Goal: Information Seeking & Learning: Learn about a topic

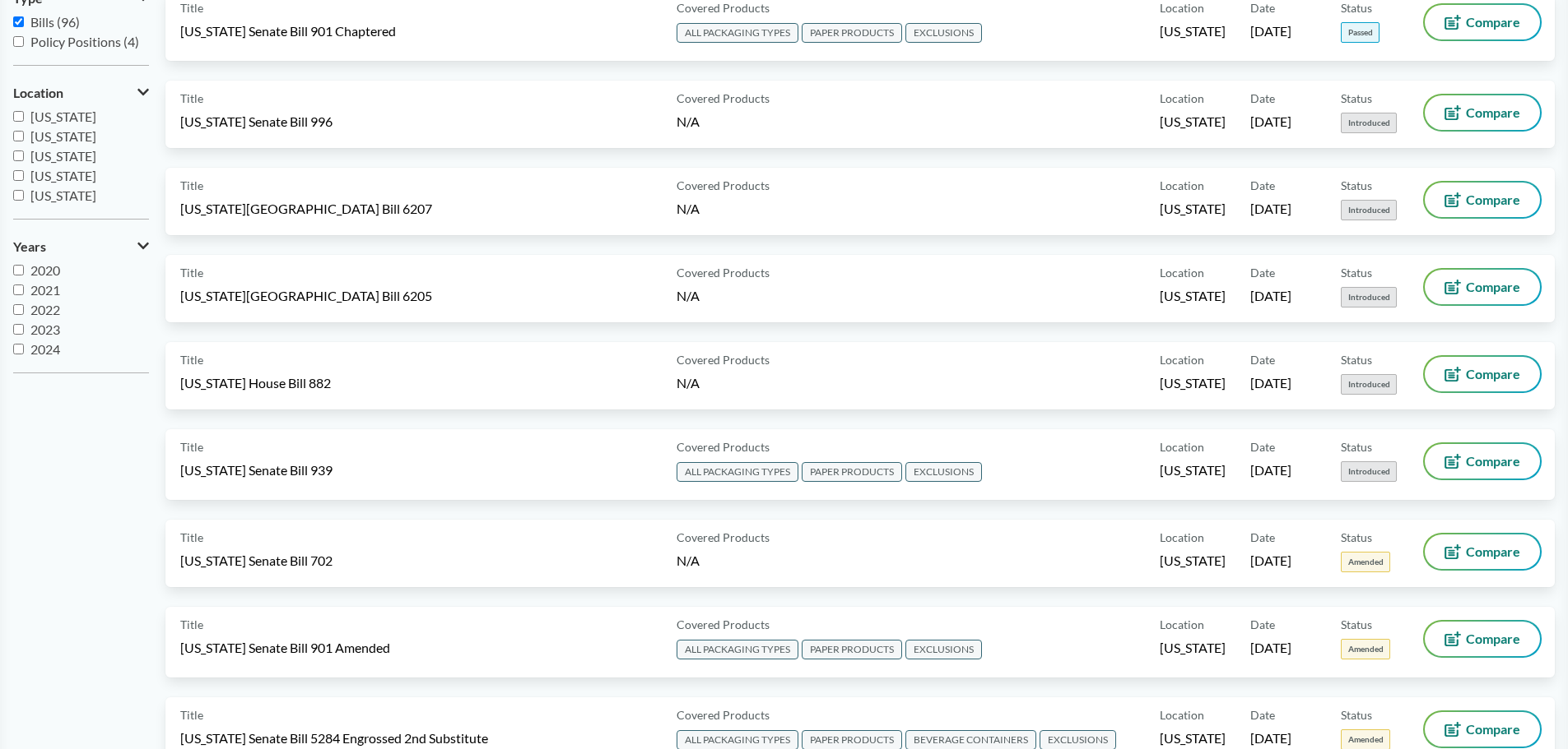
scroll to position [20, 0]
click at [19, 347] on input "2025" at bounding box center [18, 349] width 10 height 10
checkbox input "true"
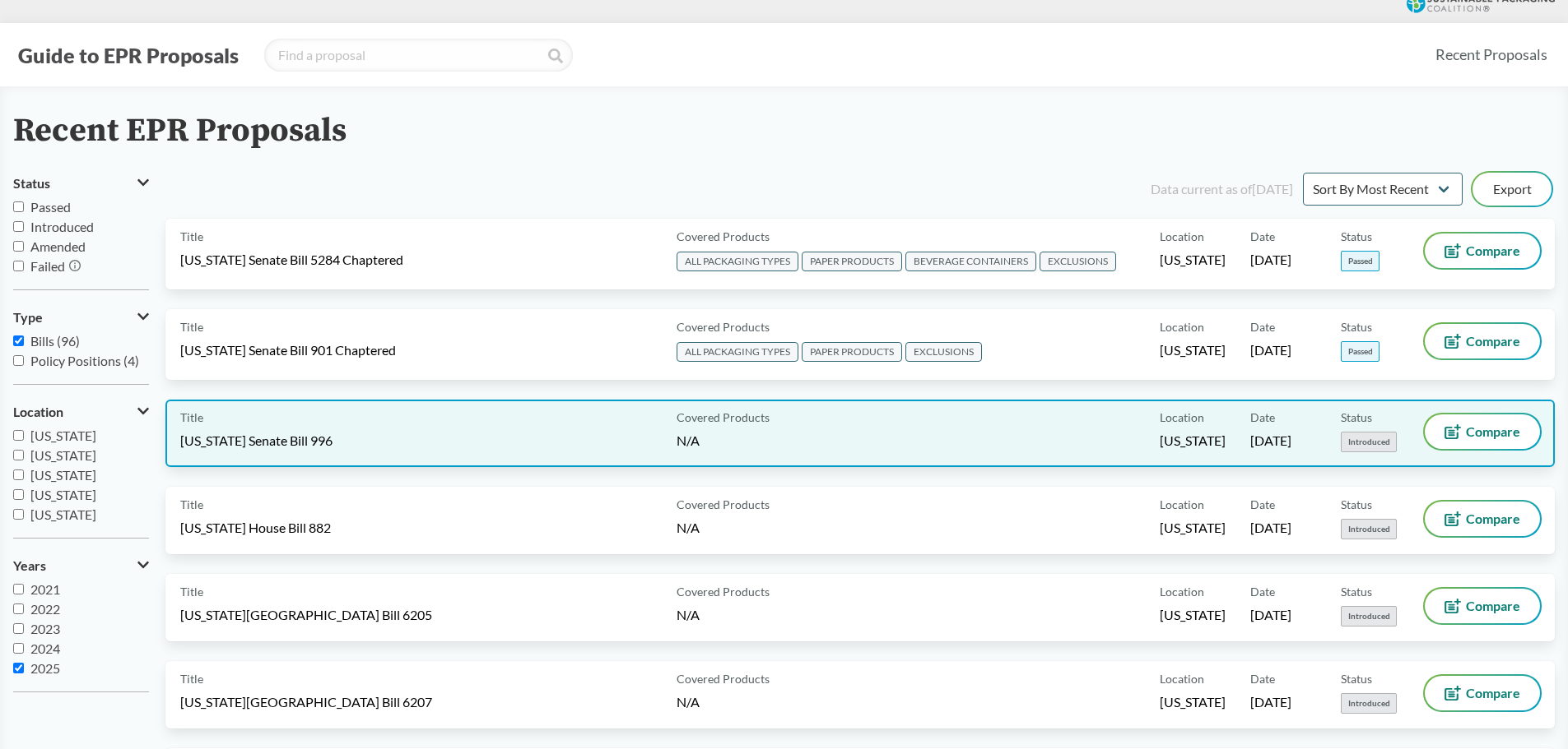
scroll to position [0, 0]
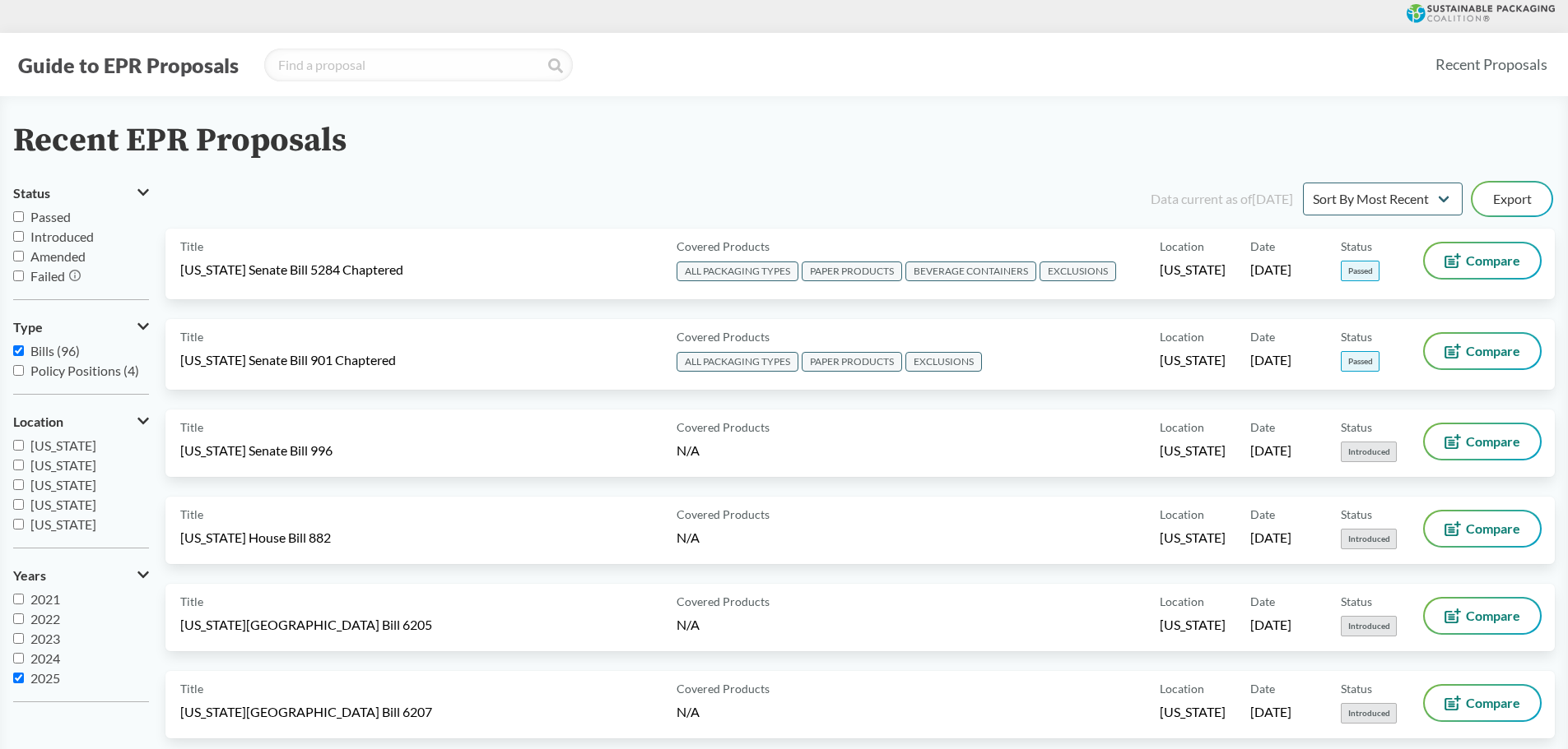
click at [120, 63] on button "Guide to EPR Proposals" at bounding box center [128, 66] width 230 height 27
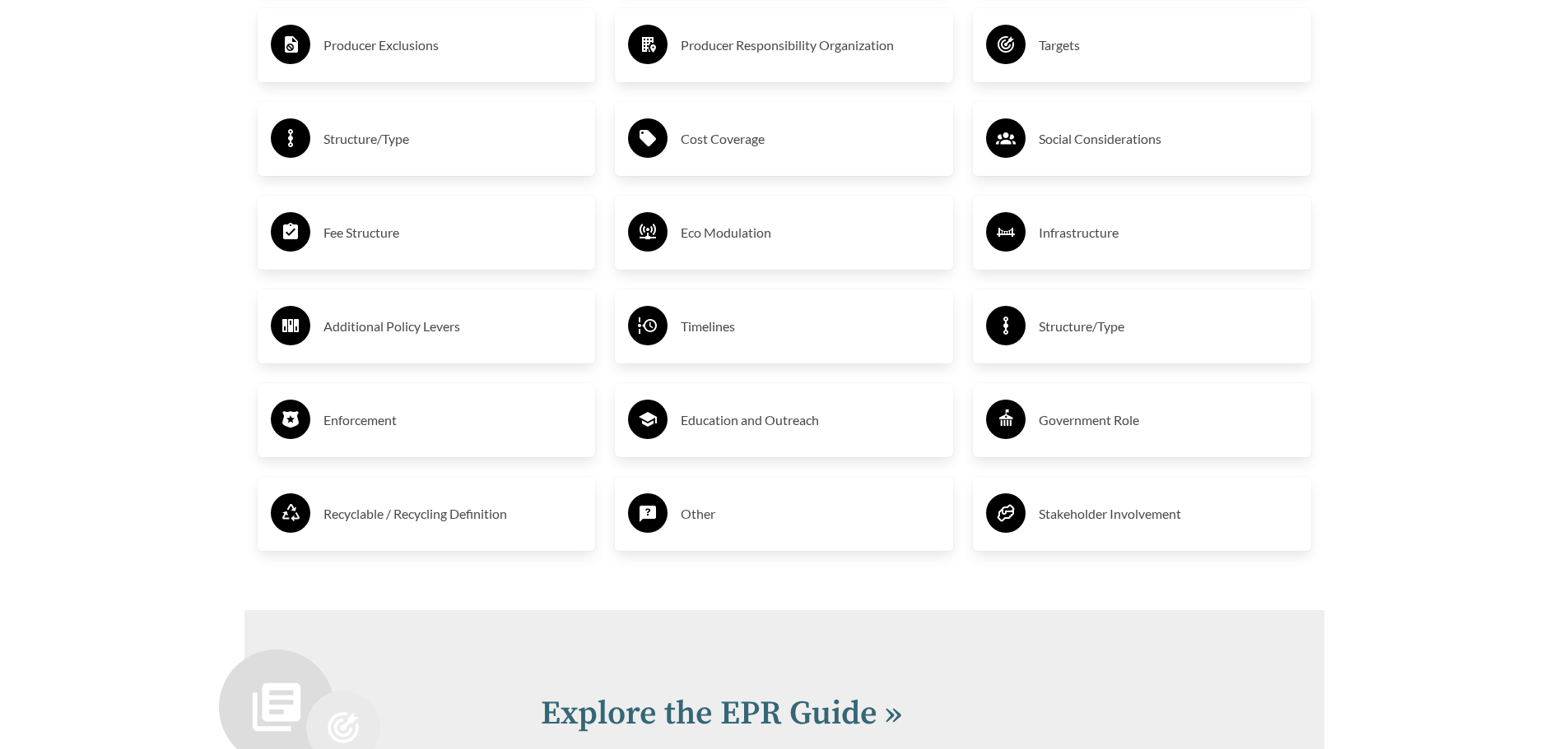
scroll to position [2879, 0]
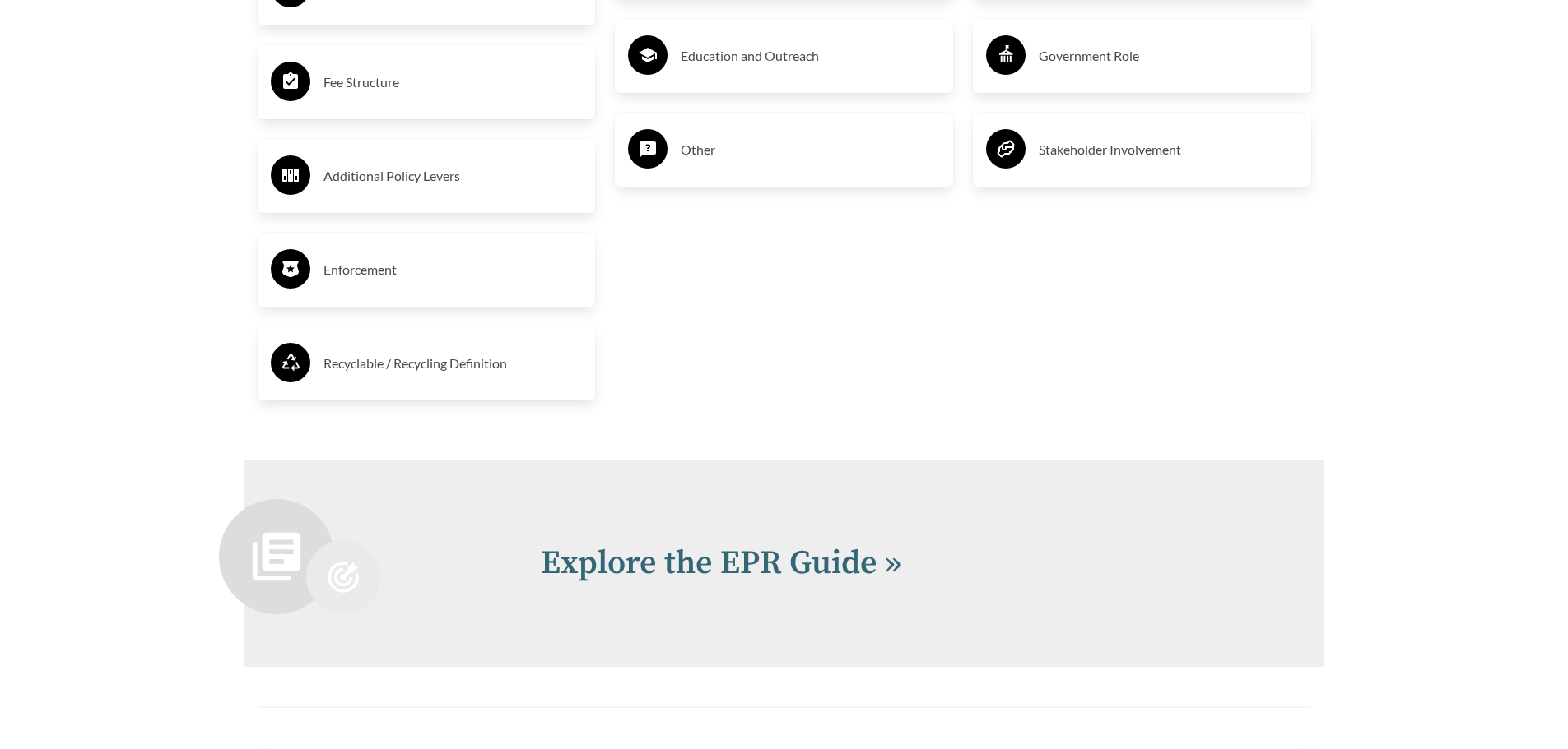
scroll to position [3126, 0]
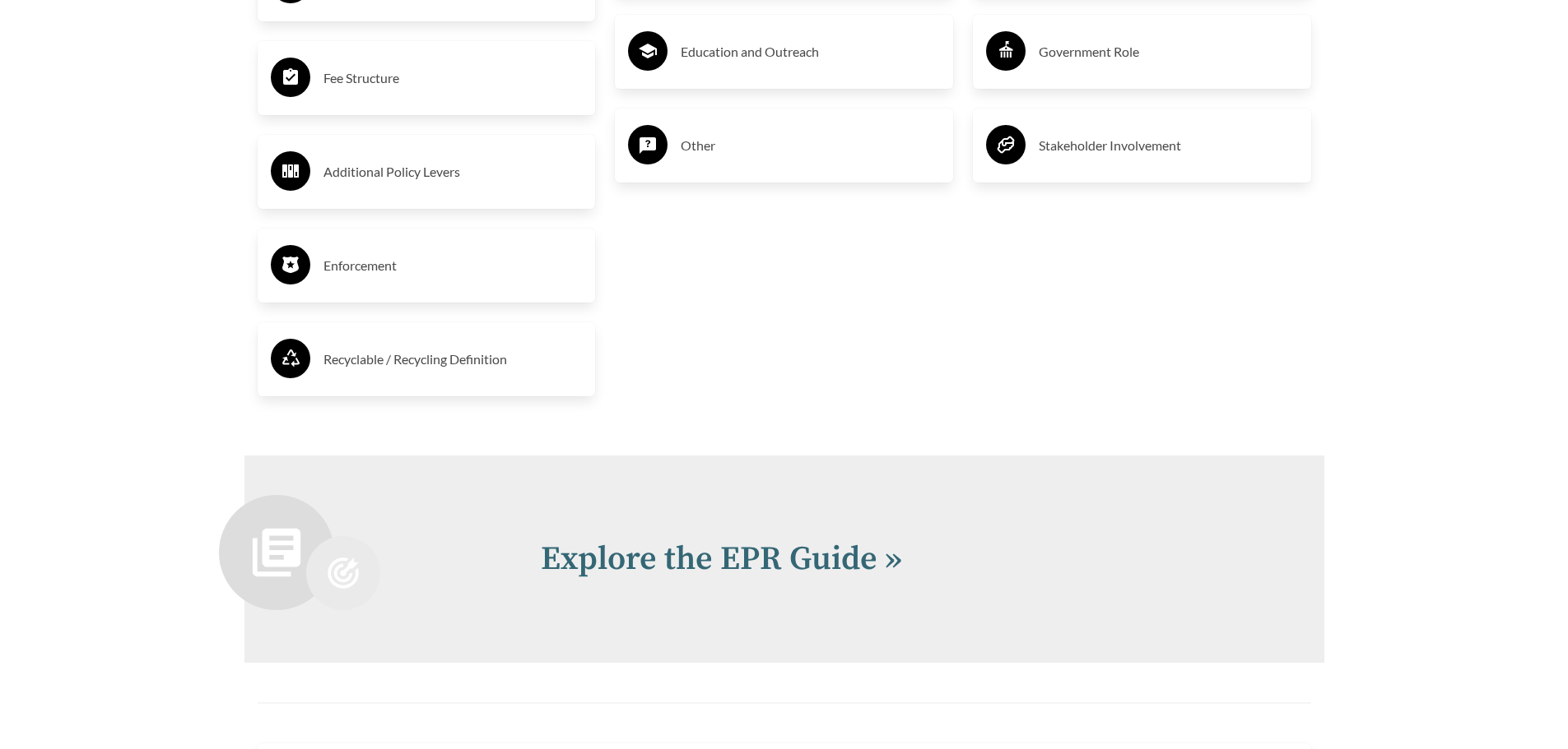
click at [423, 91] on h3 "Fee Structure" at bounding box center [453, 78] width 260 height 27
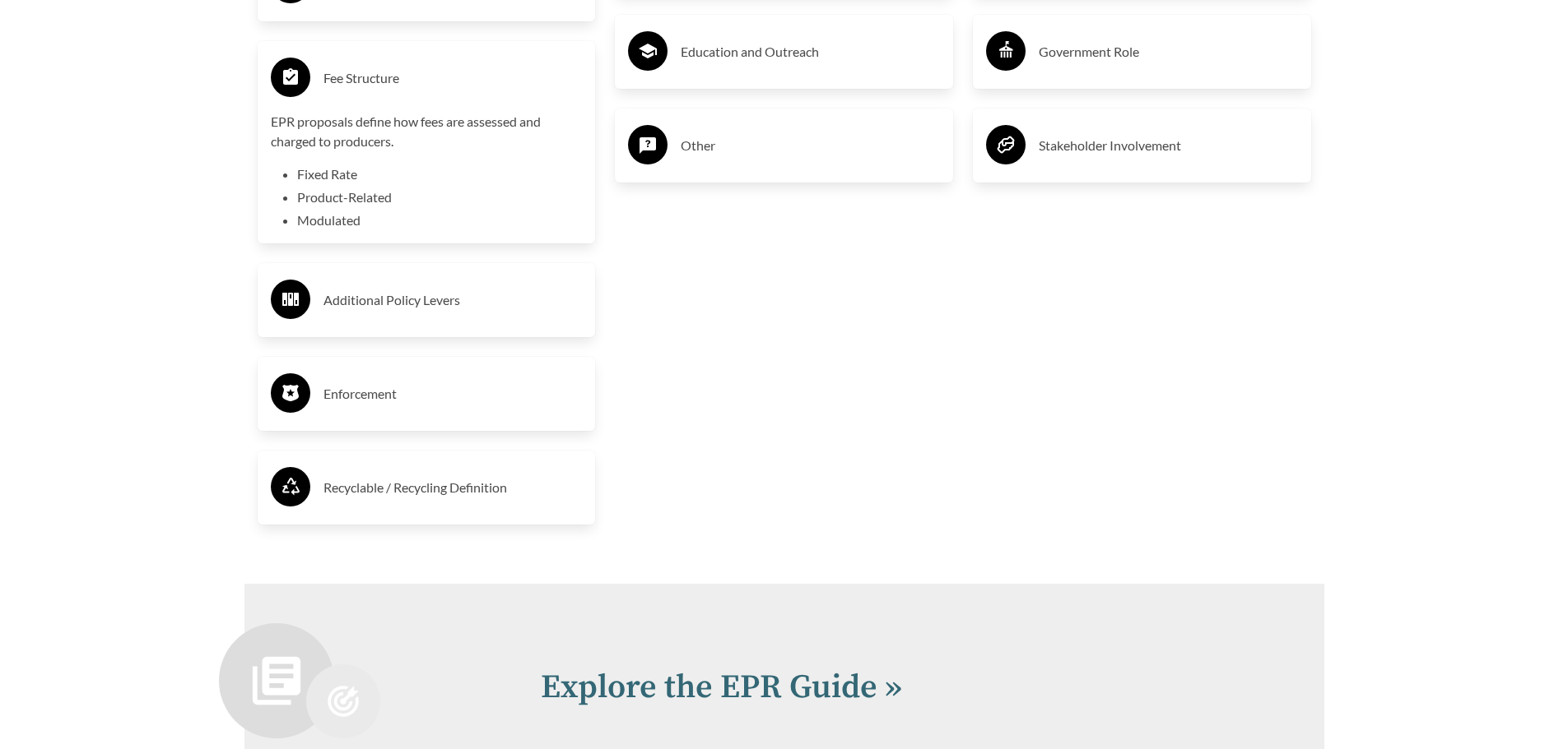
click at [291, 85] on icon at bounding box center [291, 76] width 15 height 16
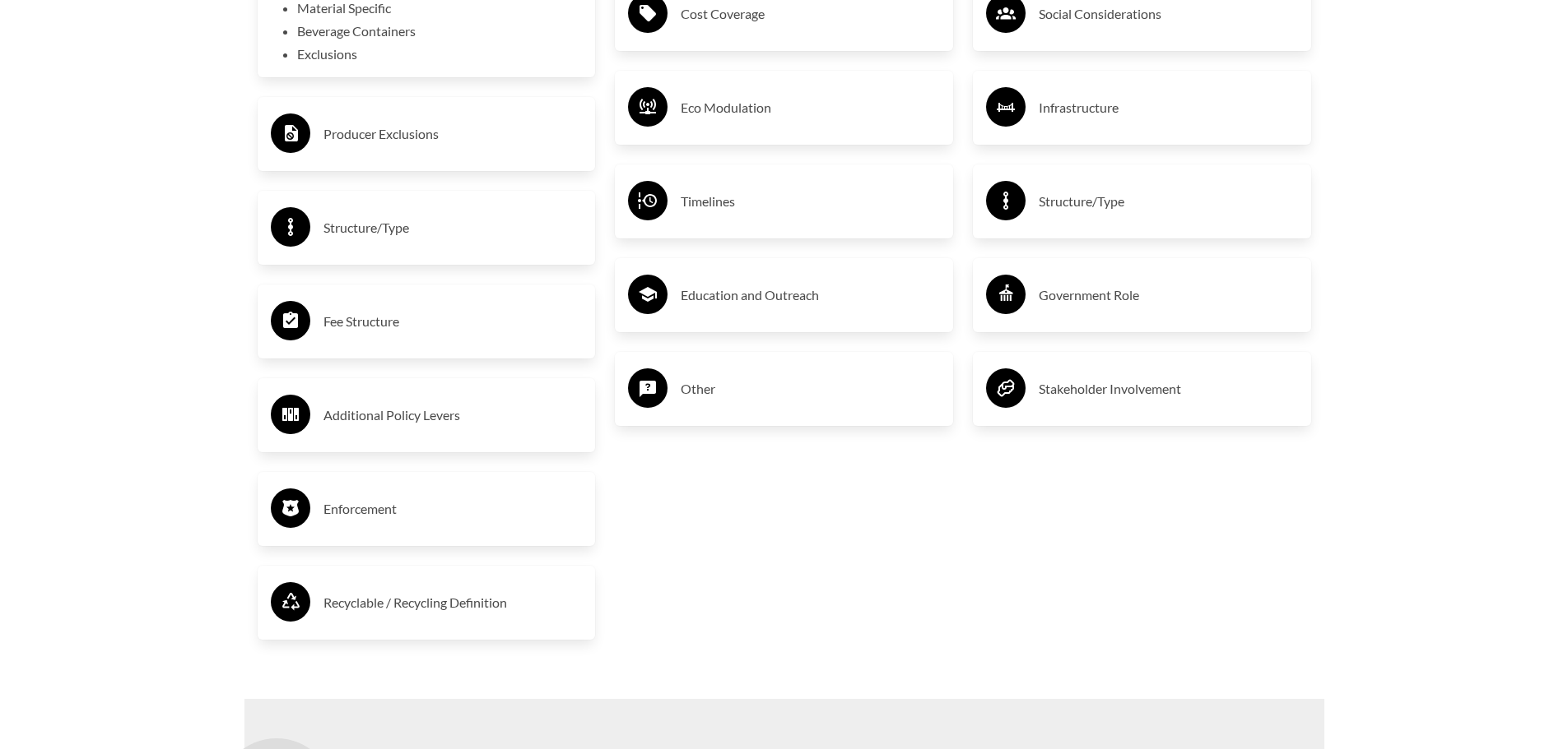
scroll to position [2797, 0]
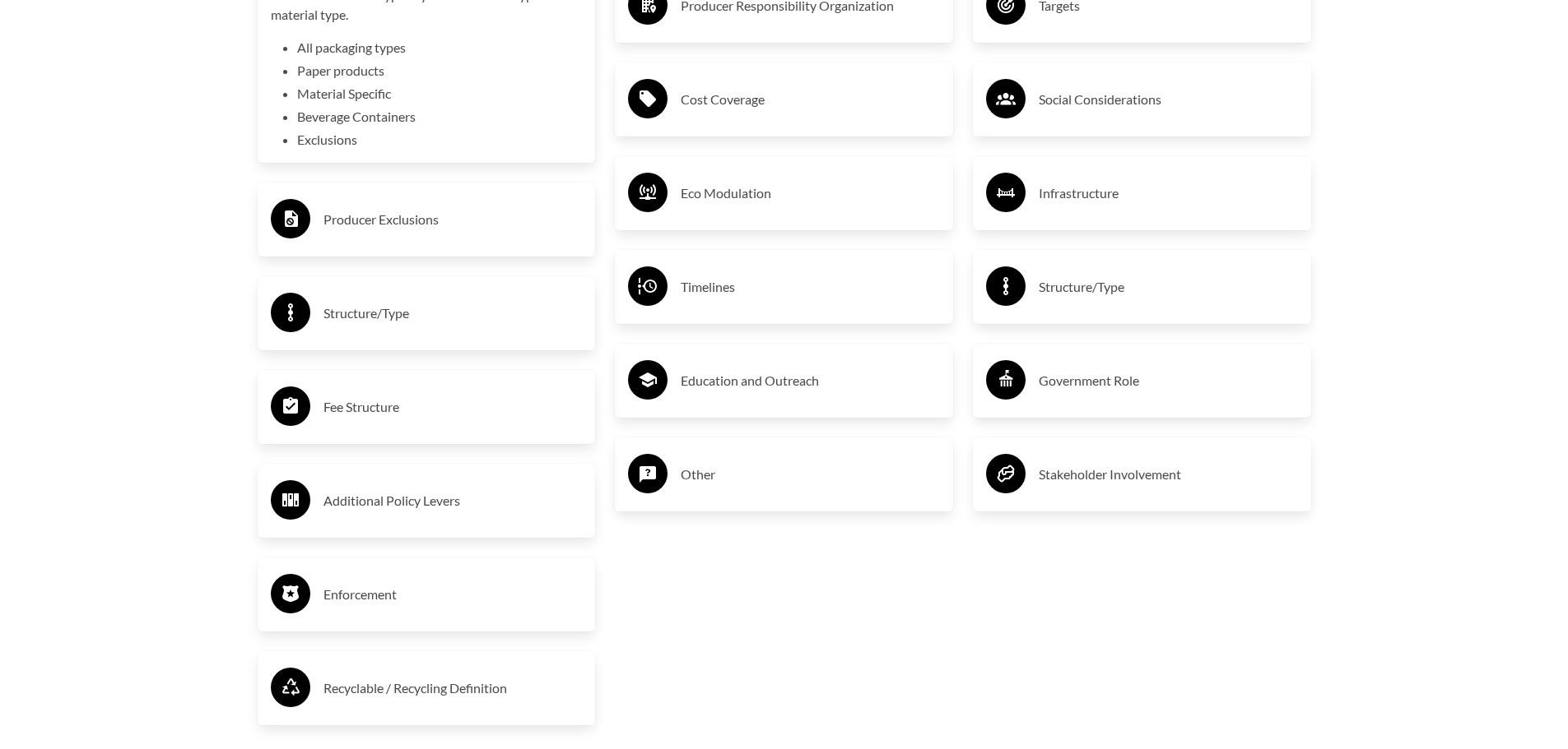
click at [1097, 19] on h3 "Targets" at bounding box center [1168, 6] width 260 height 27
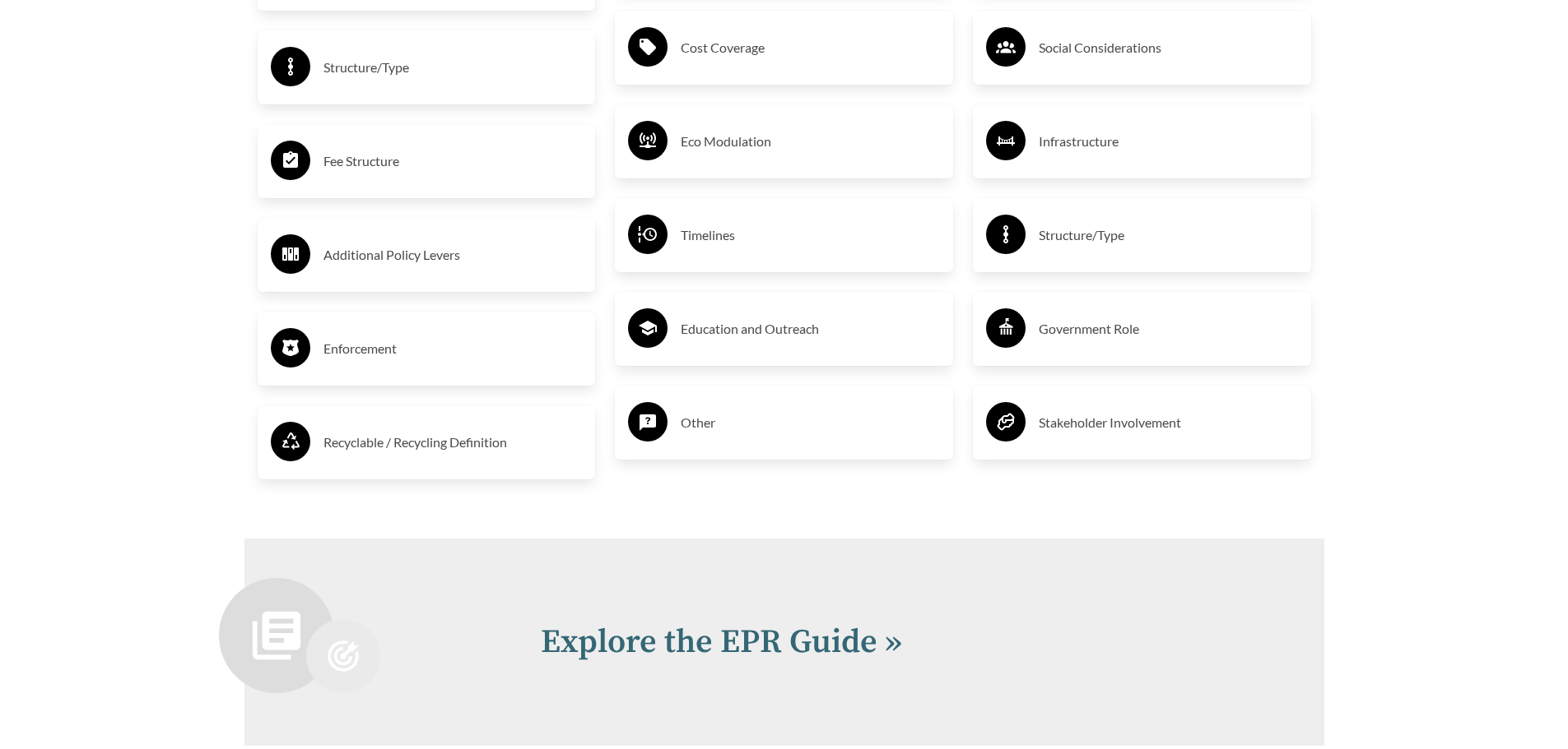
scroll to position [3044, 0]
click at [727, 60] on h3 "Cost Coverage" at bounding box center [810, 47] width 260 height 27
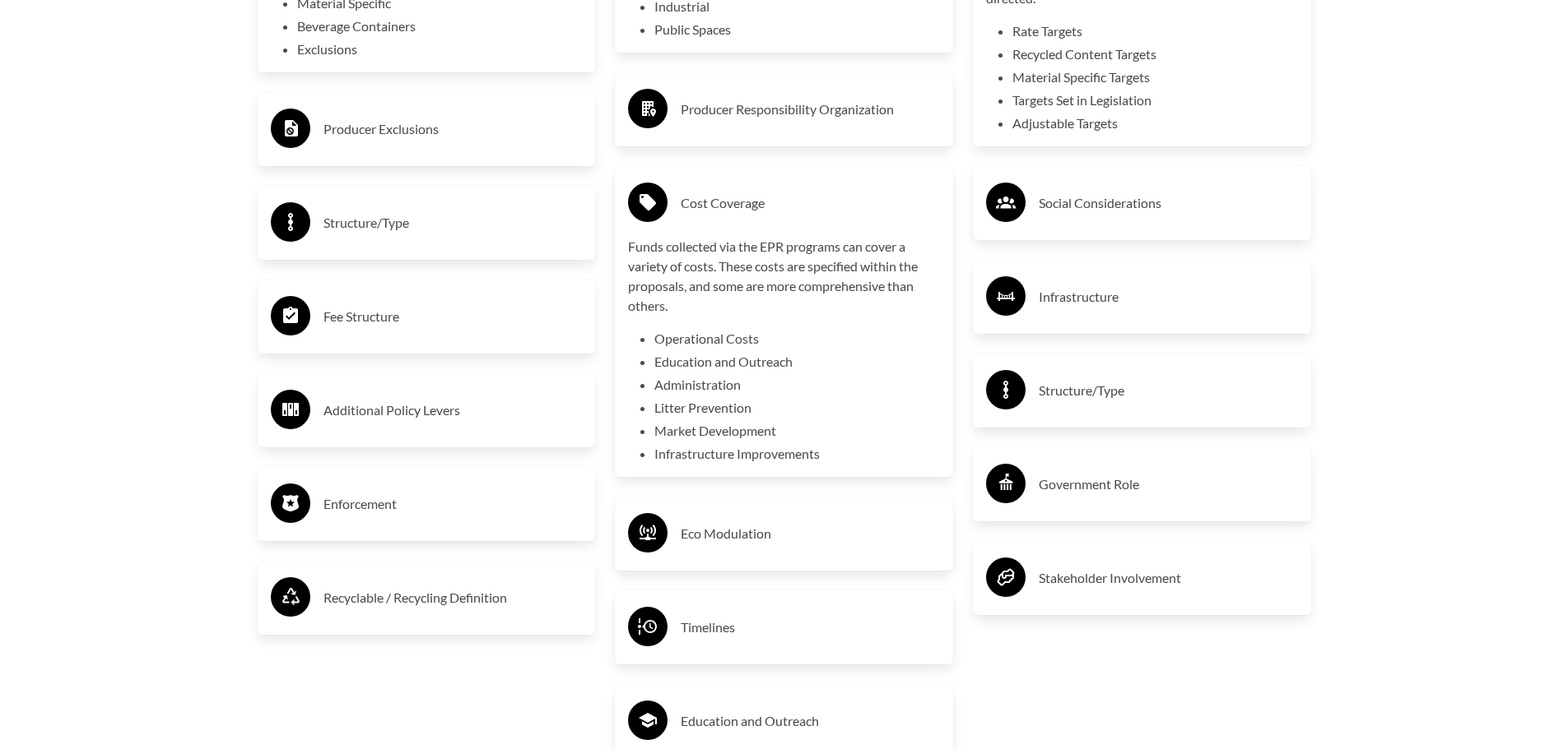
scroll to position [2879, 0]
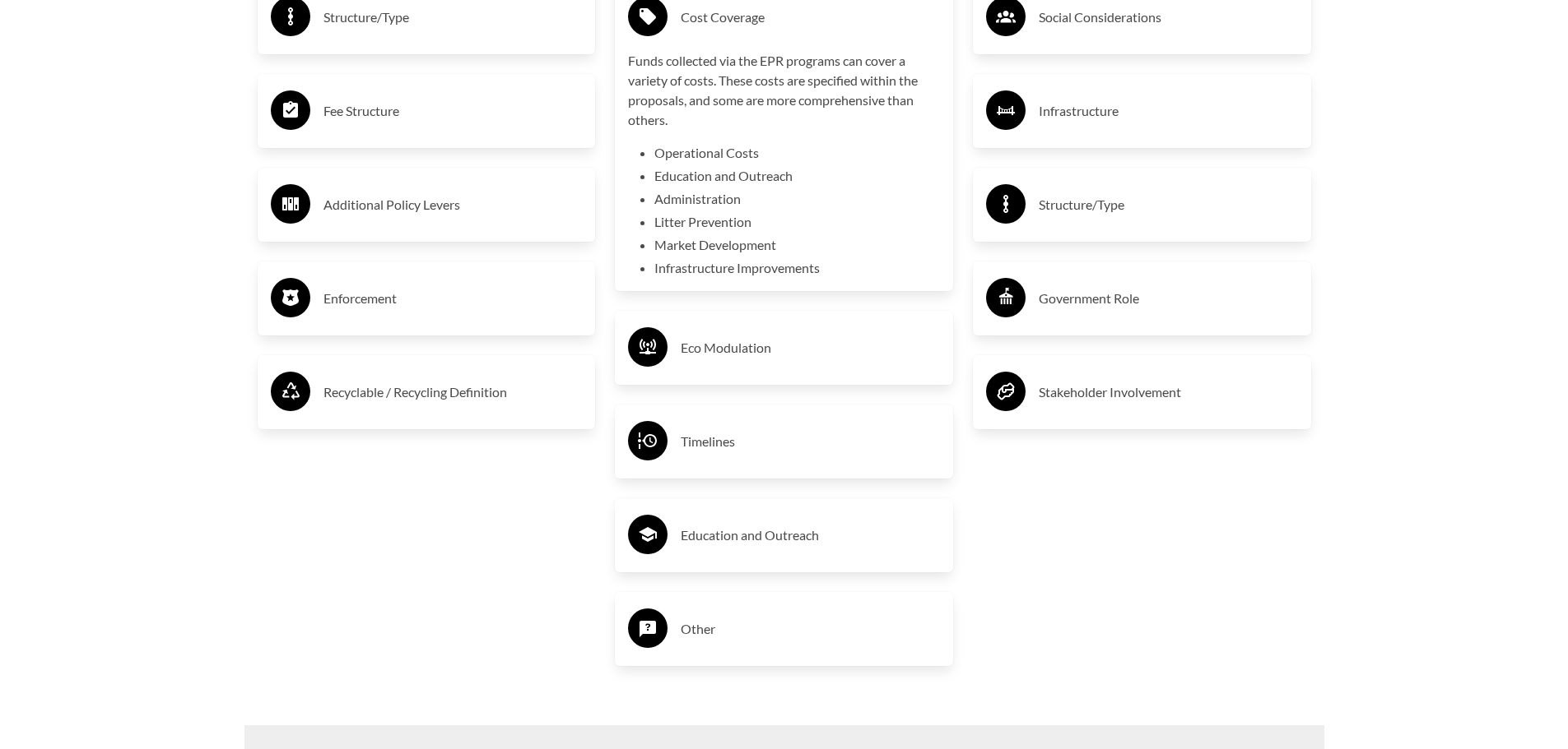
click at [397, 30] on h3 "Structure/Type" at bounding box center [453, 17] width 260 height 27
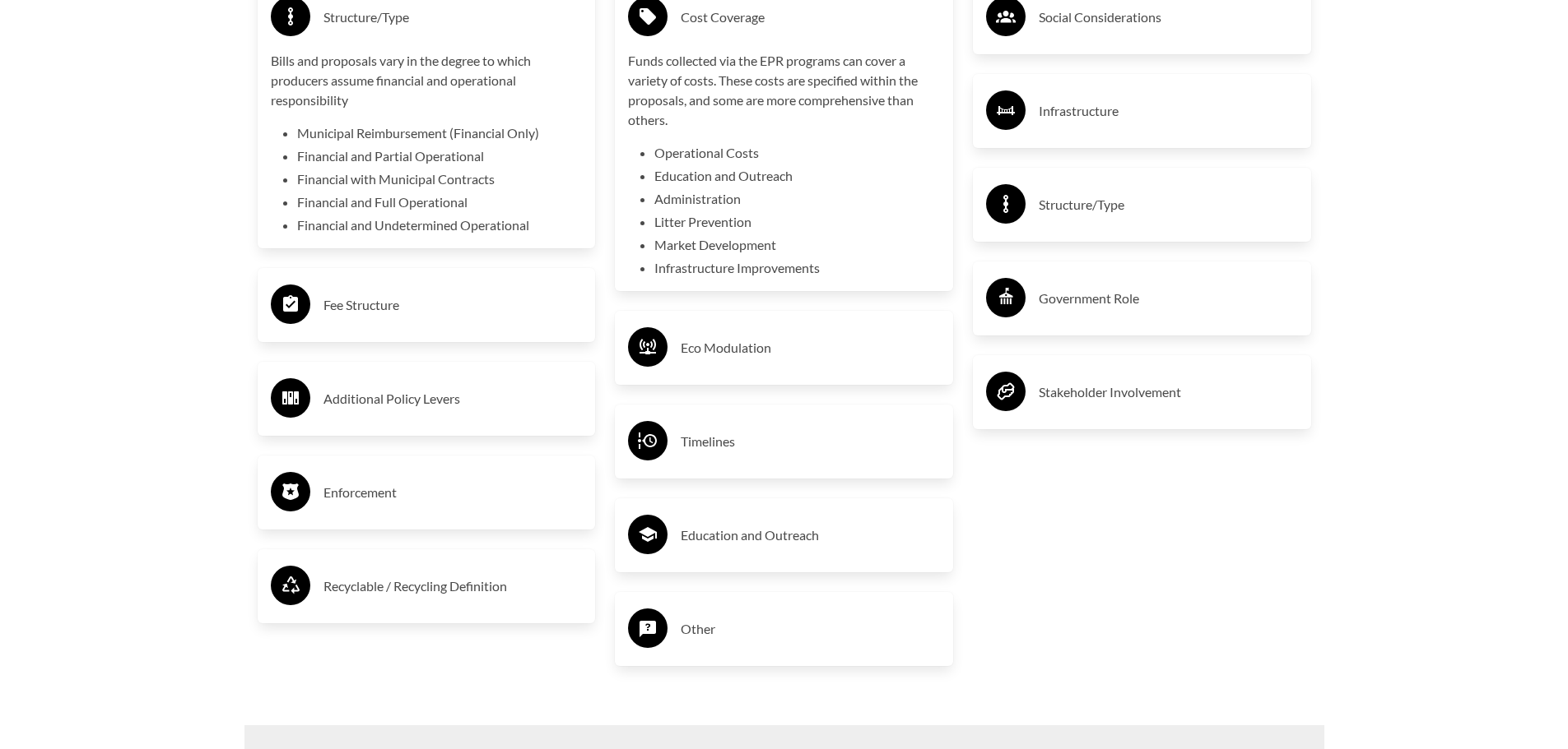
click at [397, 30] on h3 "Structure/Type" at bounding box center [453, 17] width 260 height 27
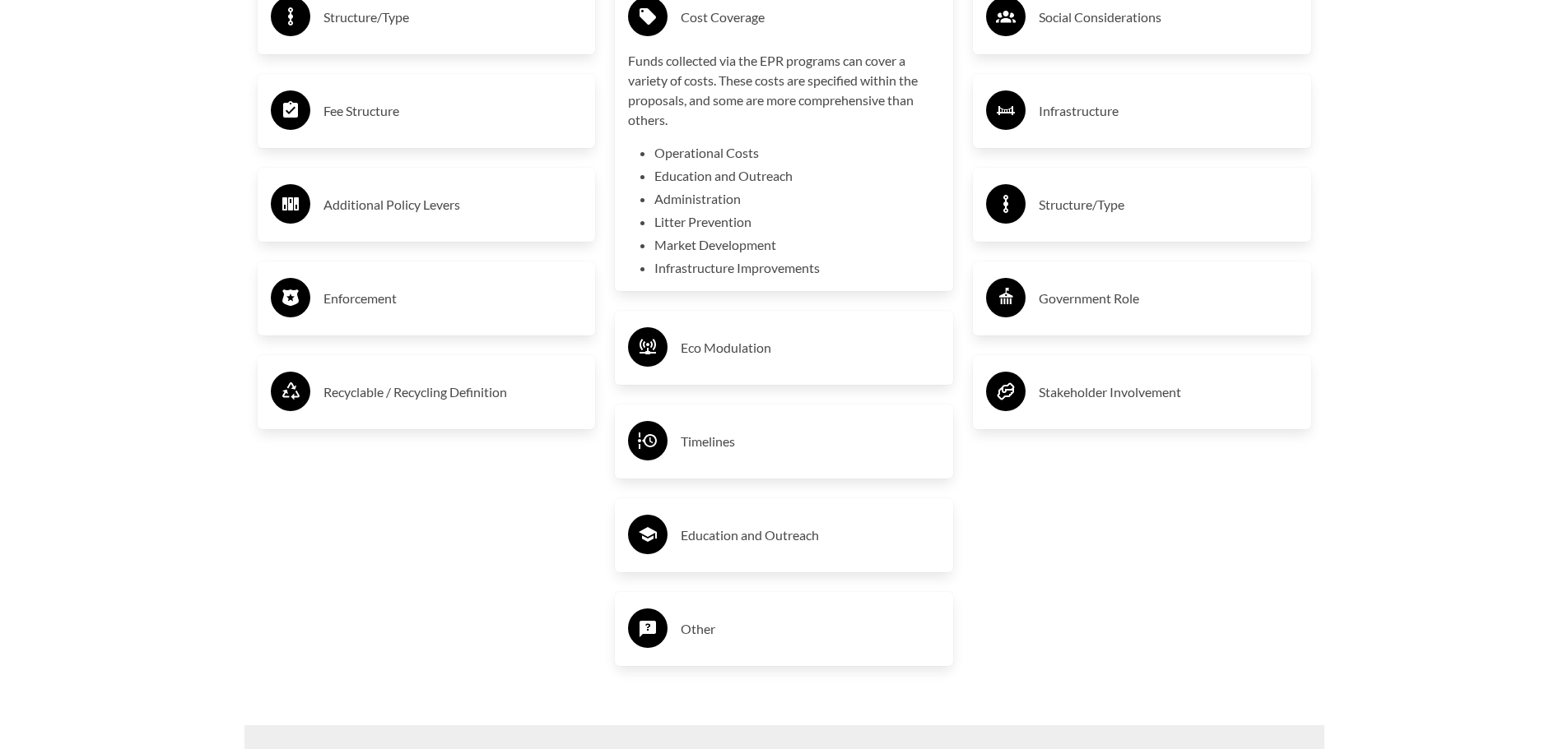
click at [795, 30] on h3 "Cost Coverage" at bounding box center [810, 17] width 260 height 27
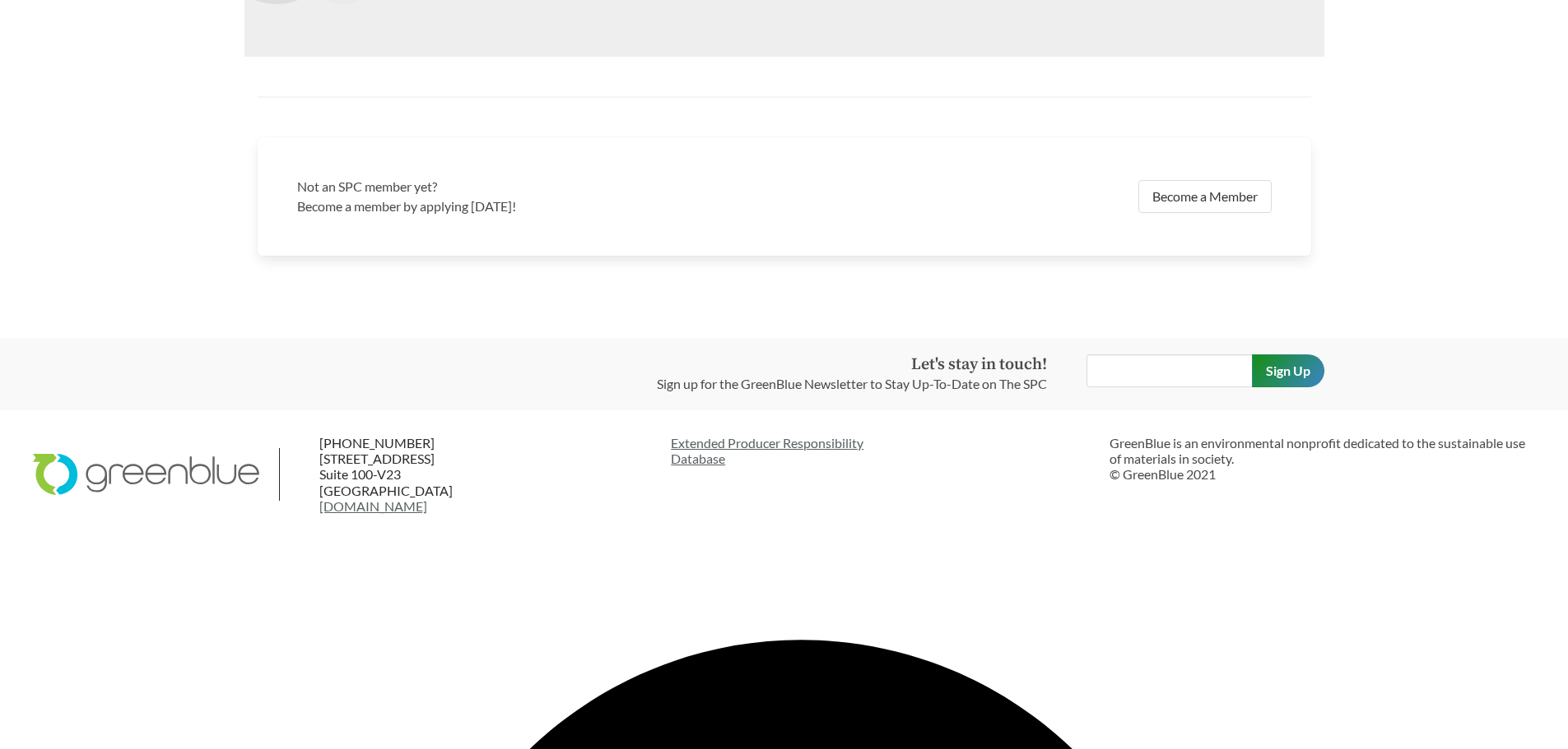
scroll to position [3538, 0]
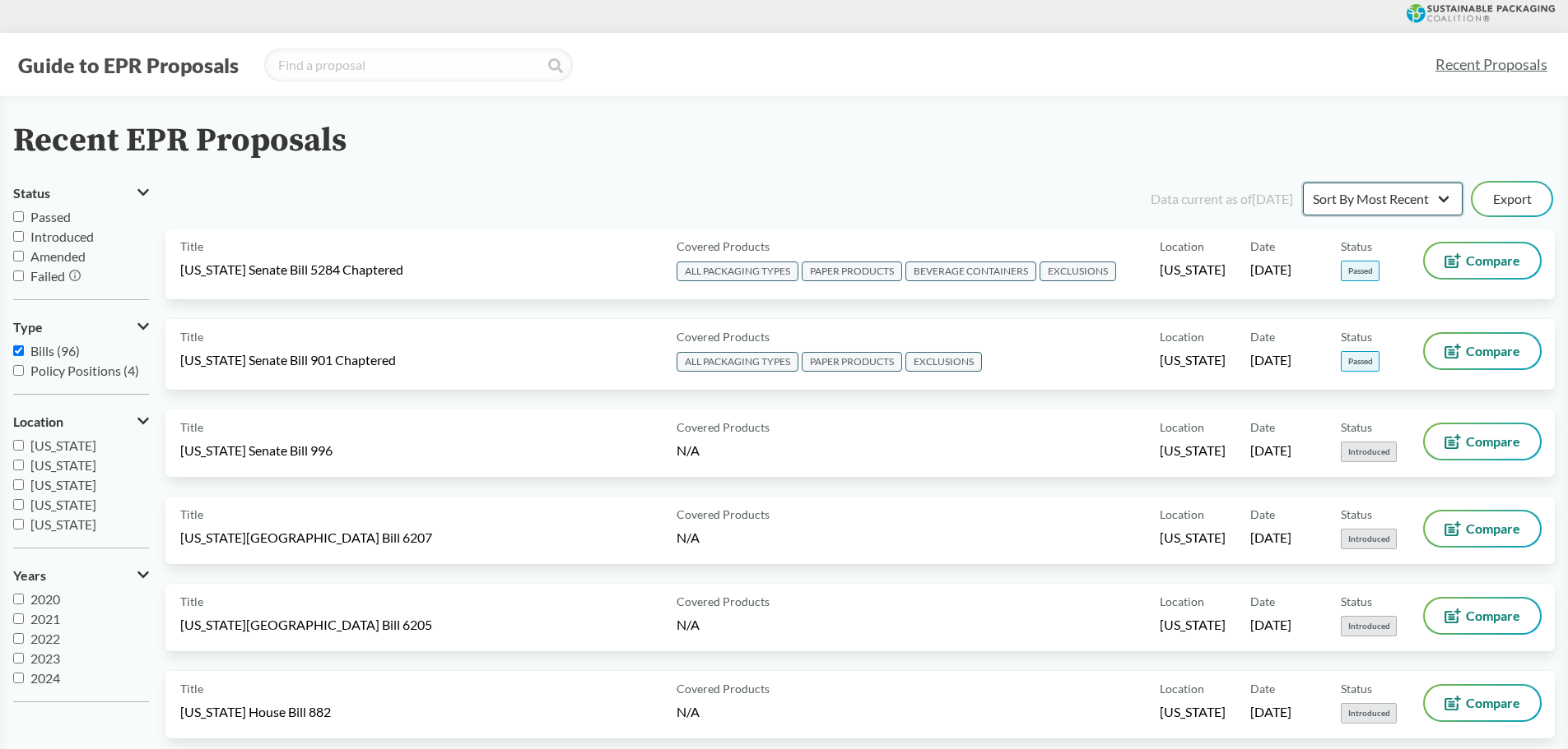
click at [1446, 200] on select "Sort By Most Recent Sort By Status" at bounding box center [1383, 199] width 160 height 33
click at [1303, 182] on select "Sort By Most Recent Sort By Status" at bounding box center [1383, 199] width 160 height 33
click at [1444, 197] on select "Sort By Most Recent Sort By Status" at bounding box center [1383, 199] width 160 height 33
click at [15, 236] on input "Introduced" at bounding box center [18, 236] width 10 height 10
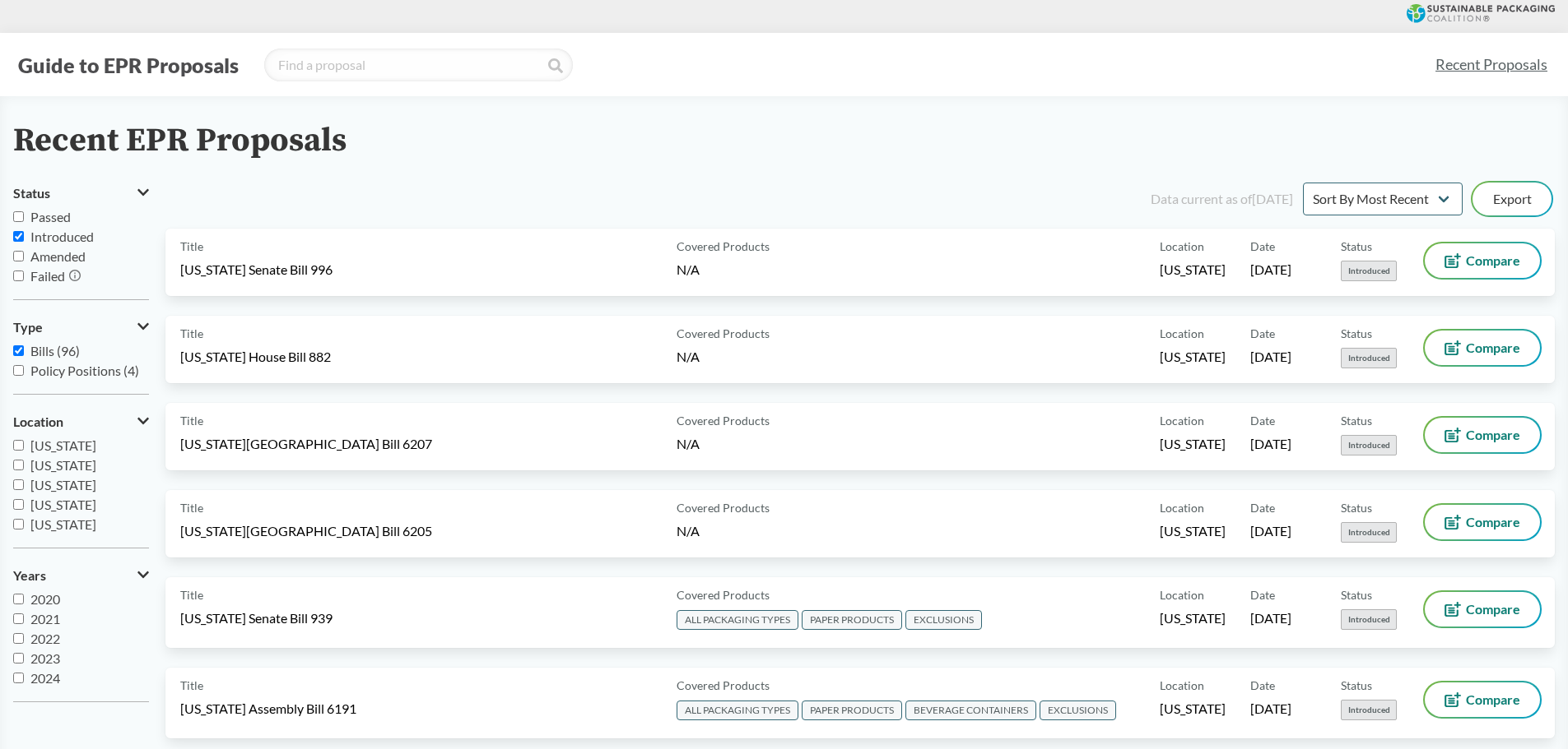
click at [22, 235] on input "Introduced" at bounding box center [18, 236] width 10 height 10
checkbox input "false"
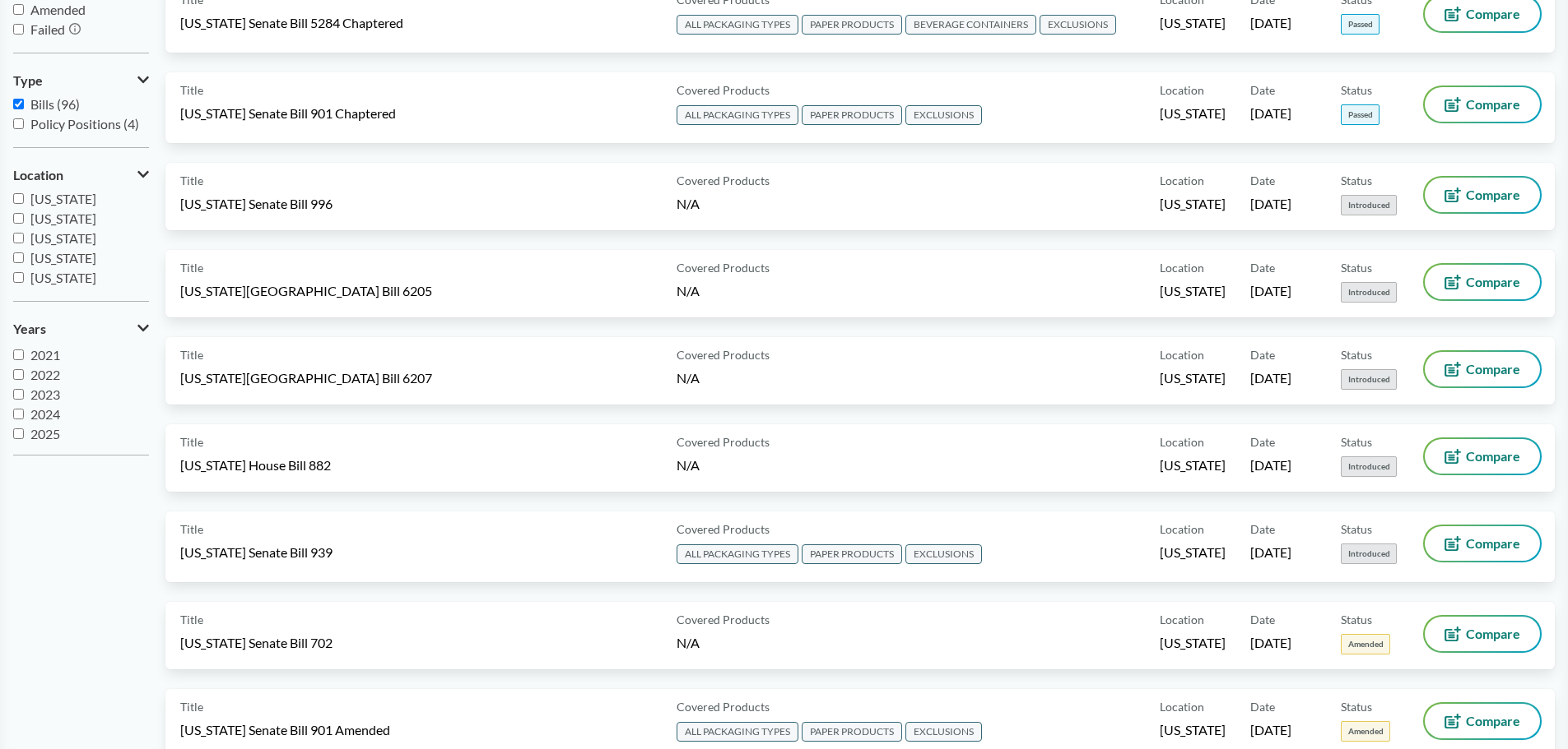
scroll to position [20, 0]
click at [22, 432] on input "2025" at bounding box center [18, 431] width 10 height 10
checkbox input "true"
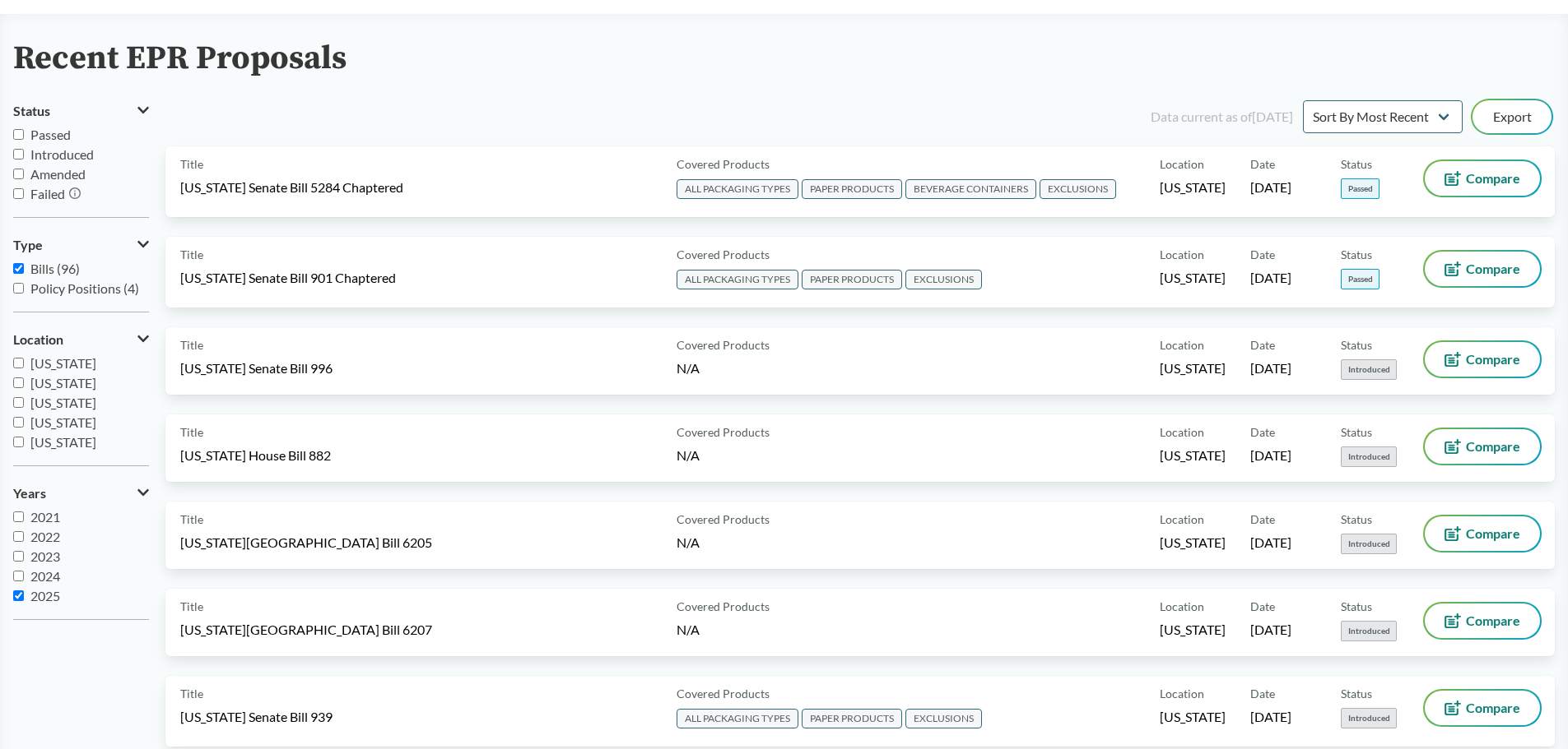
scroll to position [0, 0]
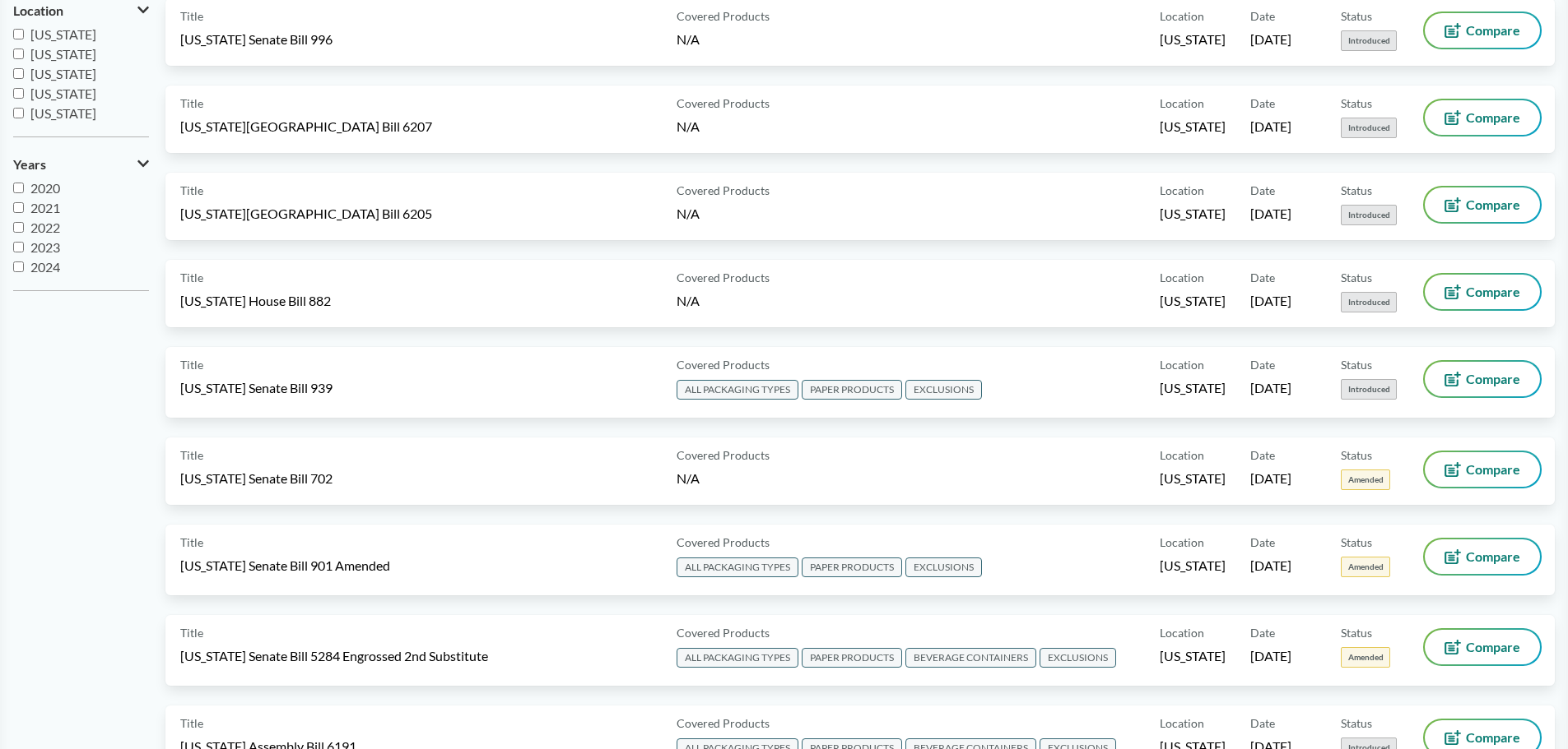
scroll to position [20, 0]
click at [16, 264] on input "2025" at bounding box center [18, 266] width 10 height 10
checkbox input "true"
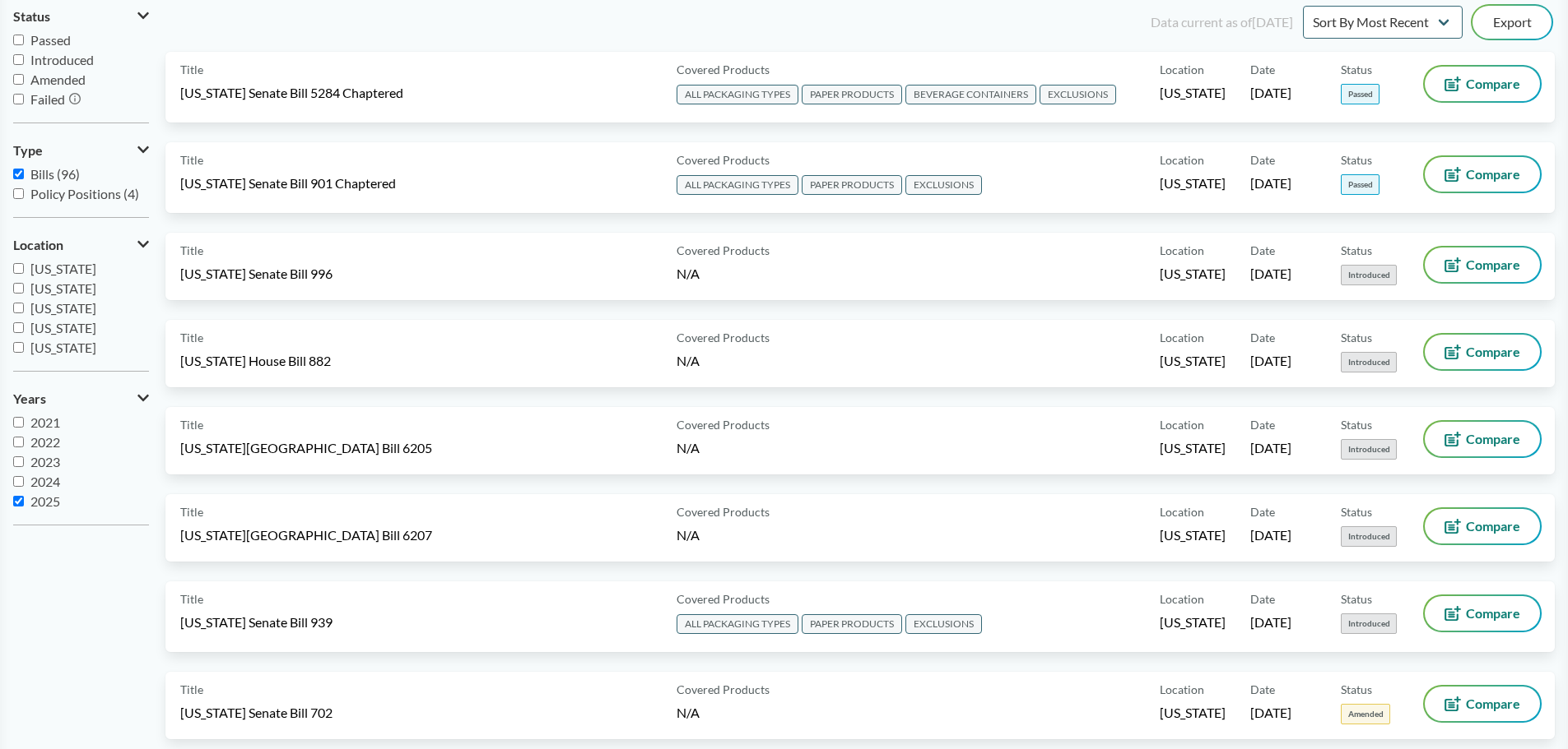
scroll to position [164, 0]
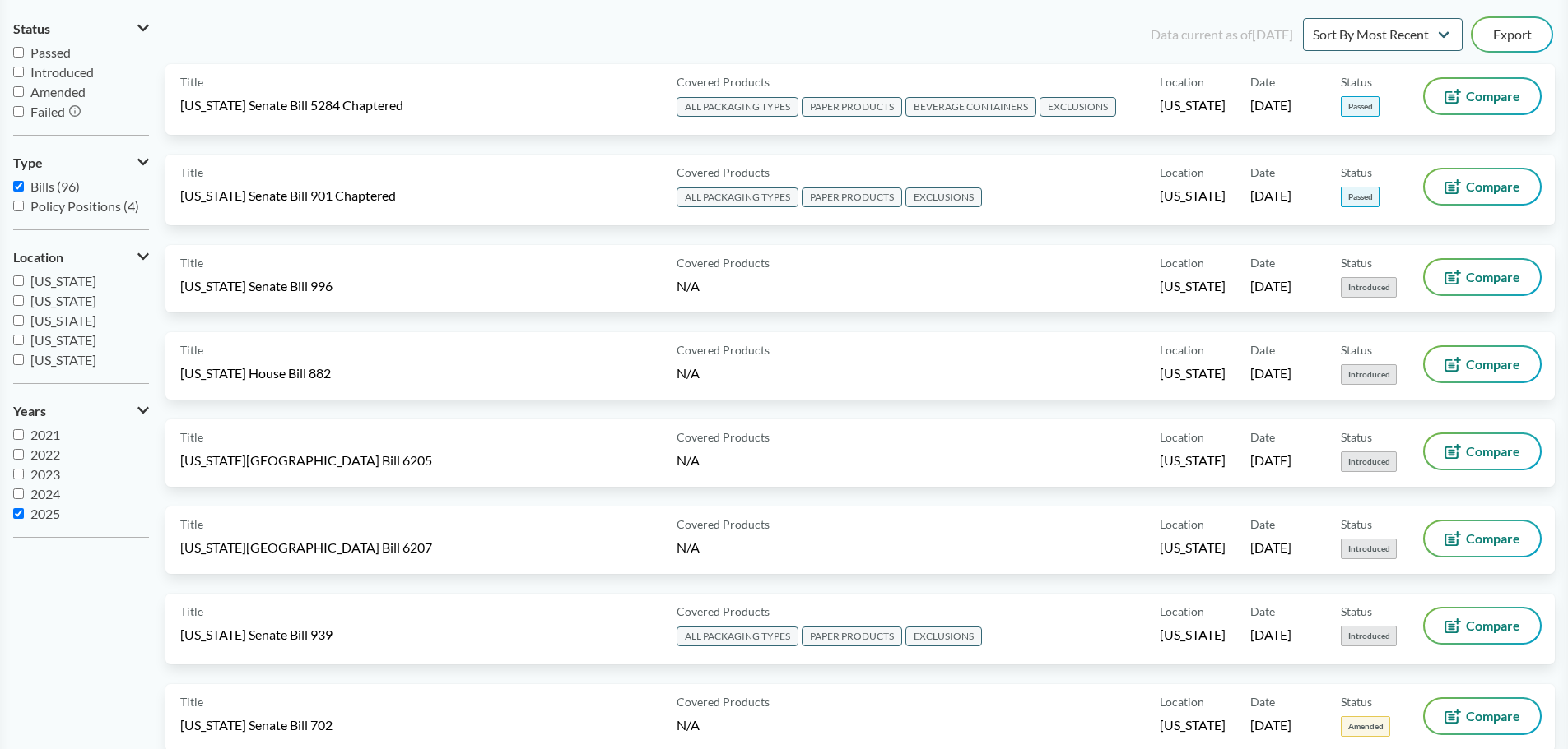
click at [20, 49] on input "Passed" at bounding box center [18, 51] width 10 height 10
checkbox input "true"
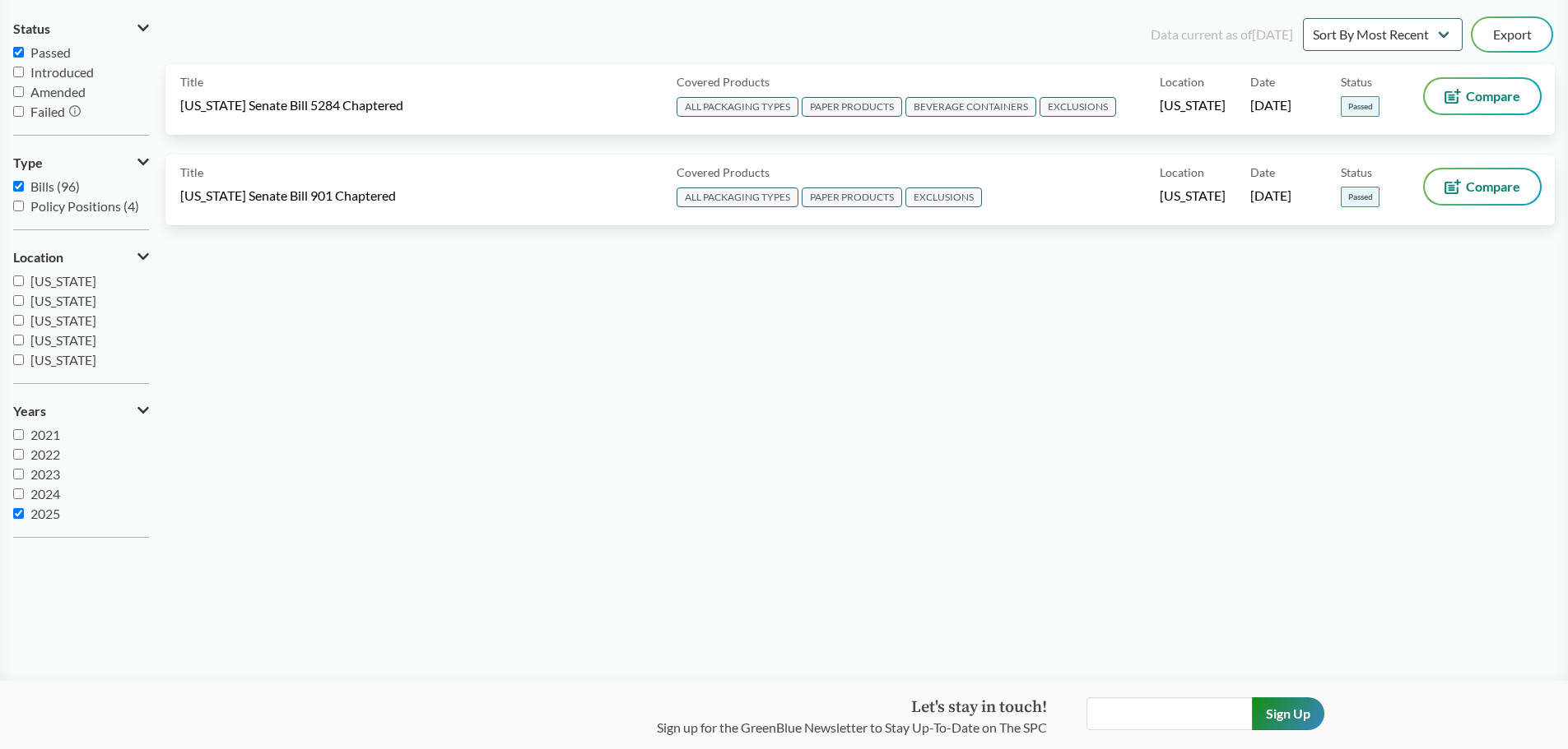
click at [22, 70] on input "Introduced" at bounding box center [18, 71] width 10 height 10
checkbox input "true"
click at [17, 49] on input "Passed" at bounding box center [18, 51] width 10 height 10
checkbox input "false"
click at [13, 509] on input "2025" at bounding box center [18, 513] width 10 height 10
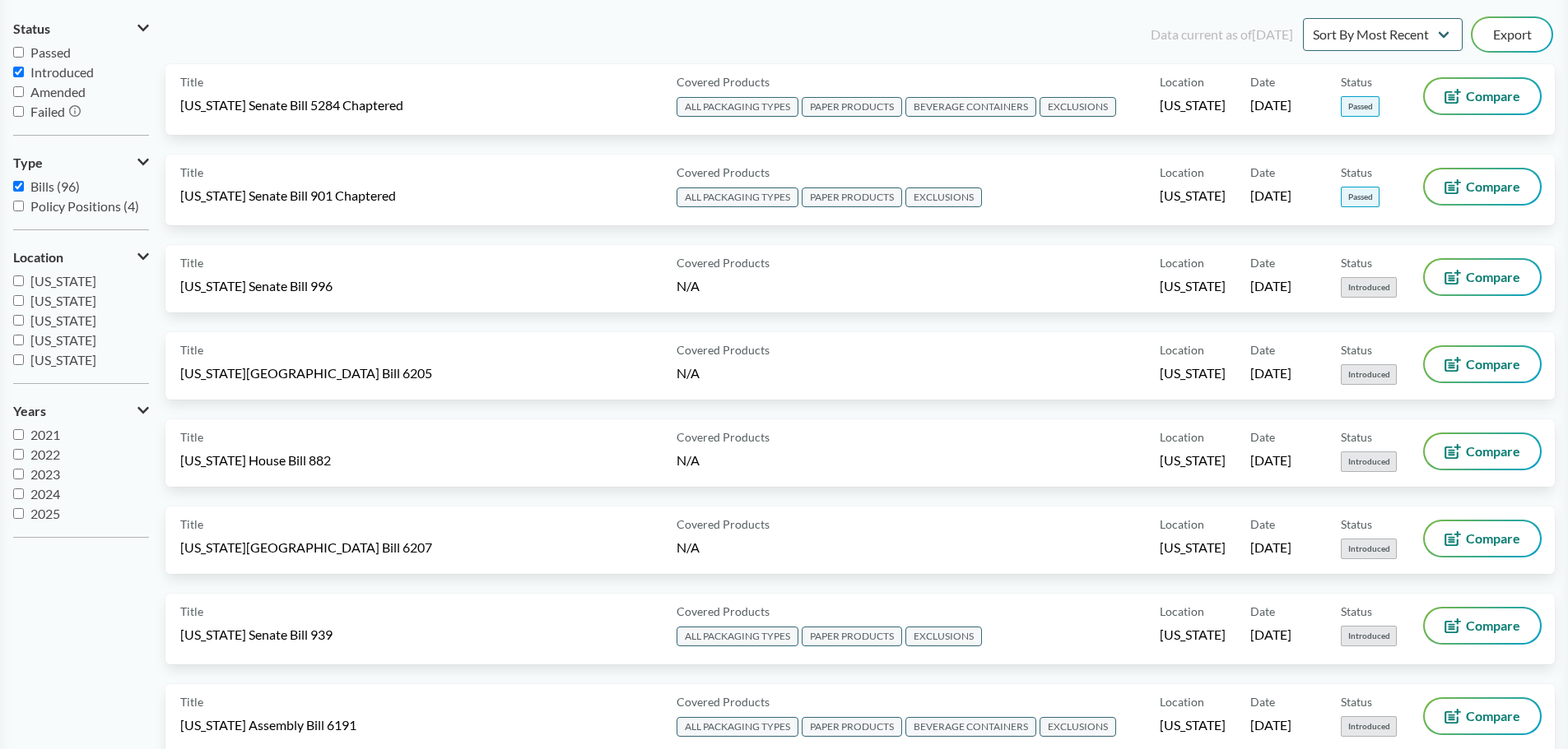
click at [15, 514] on input "2025" at bounding box center [18, 513] width 10 height 10
checkbox input "true"
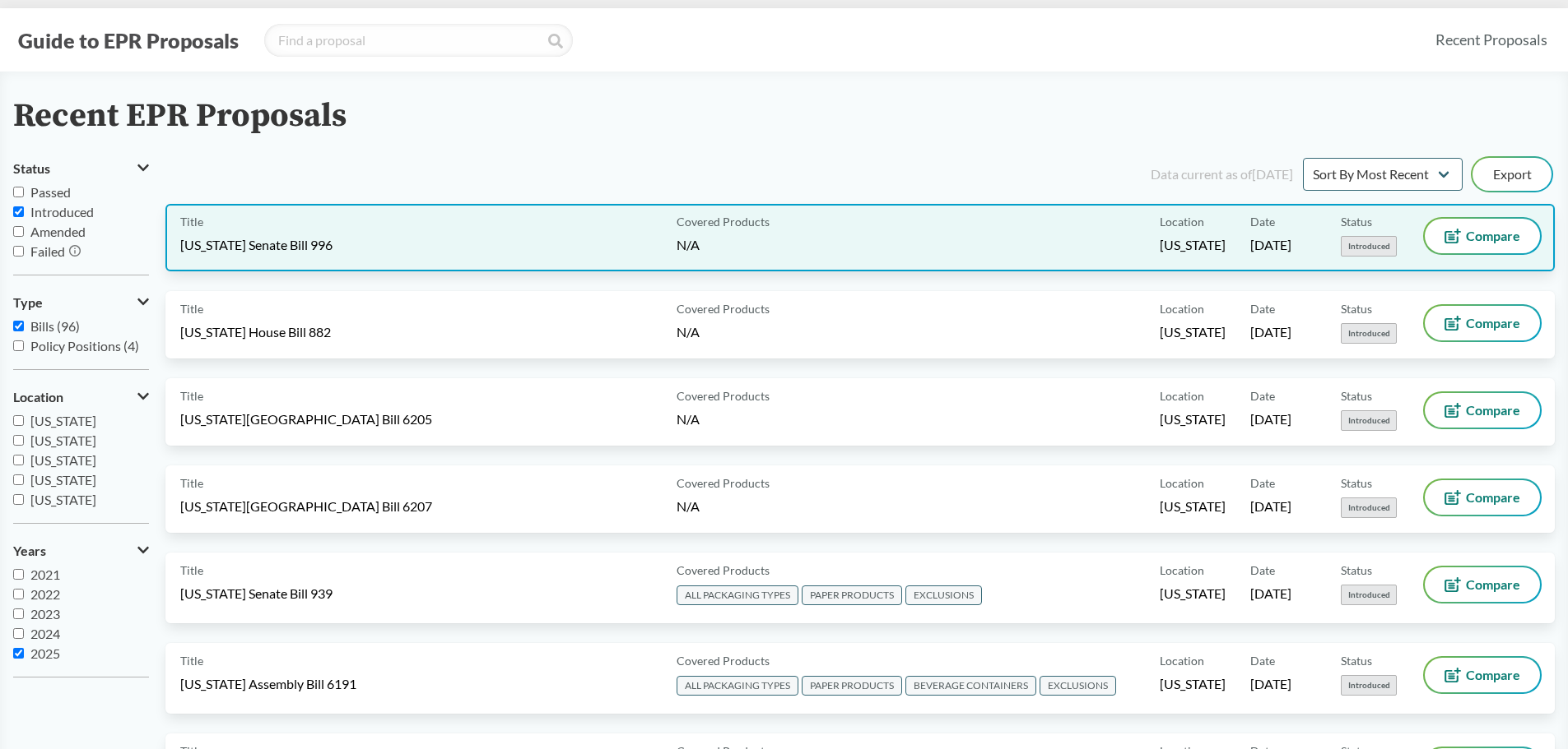
scroll to position [0, 0]
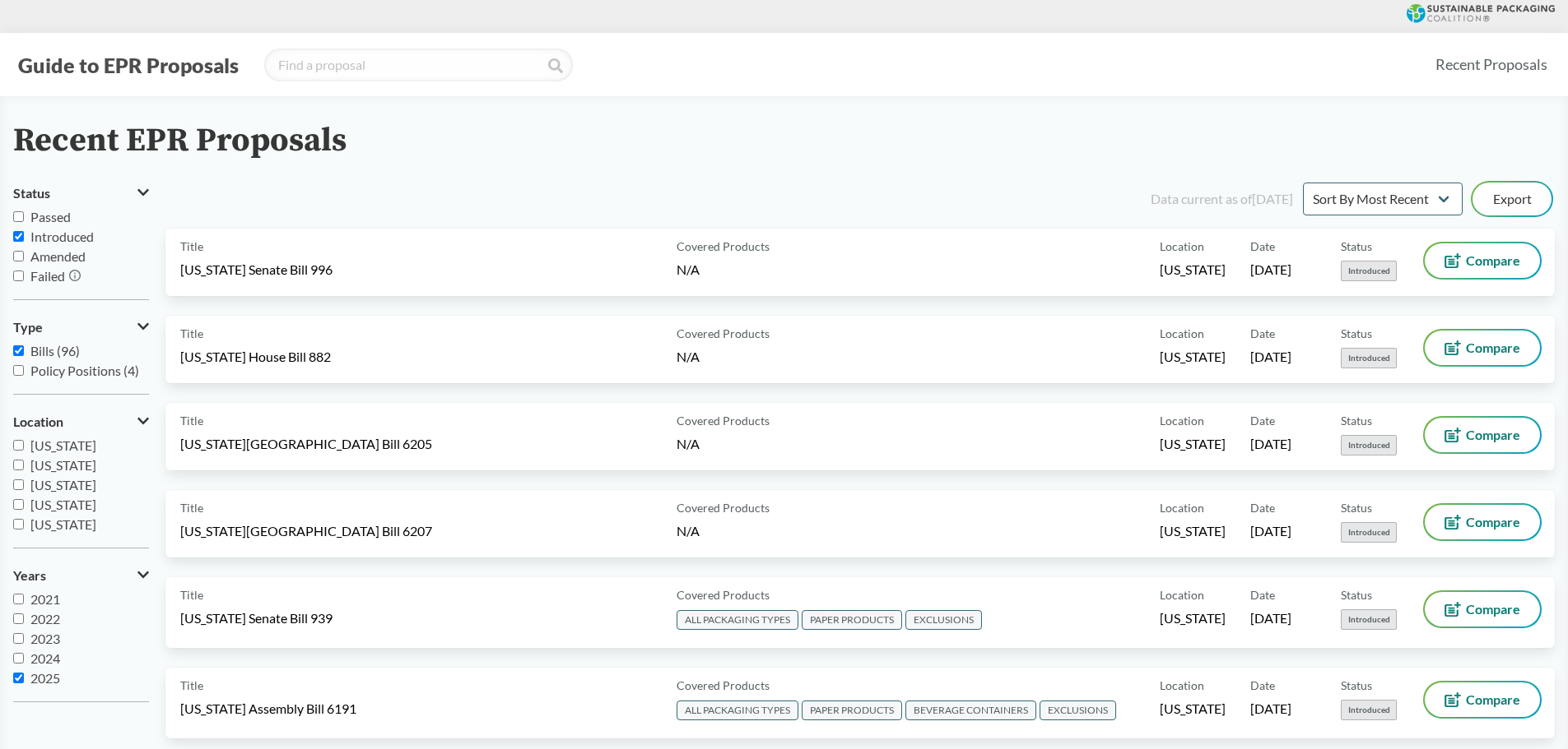
click at [17, 279] on input "Failed" at bounding box center [18, 276] width 10 height 10
checkbox input "true"
click at [19, 233] on input "Introduced" at bounding box center [18, 236] width 10 height 10
checkbox input "false"
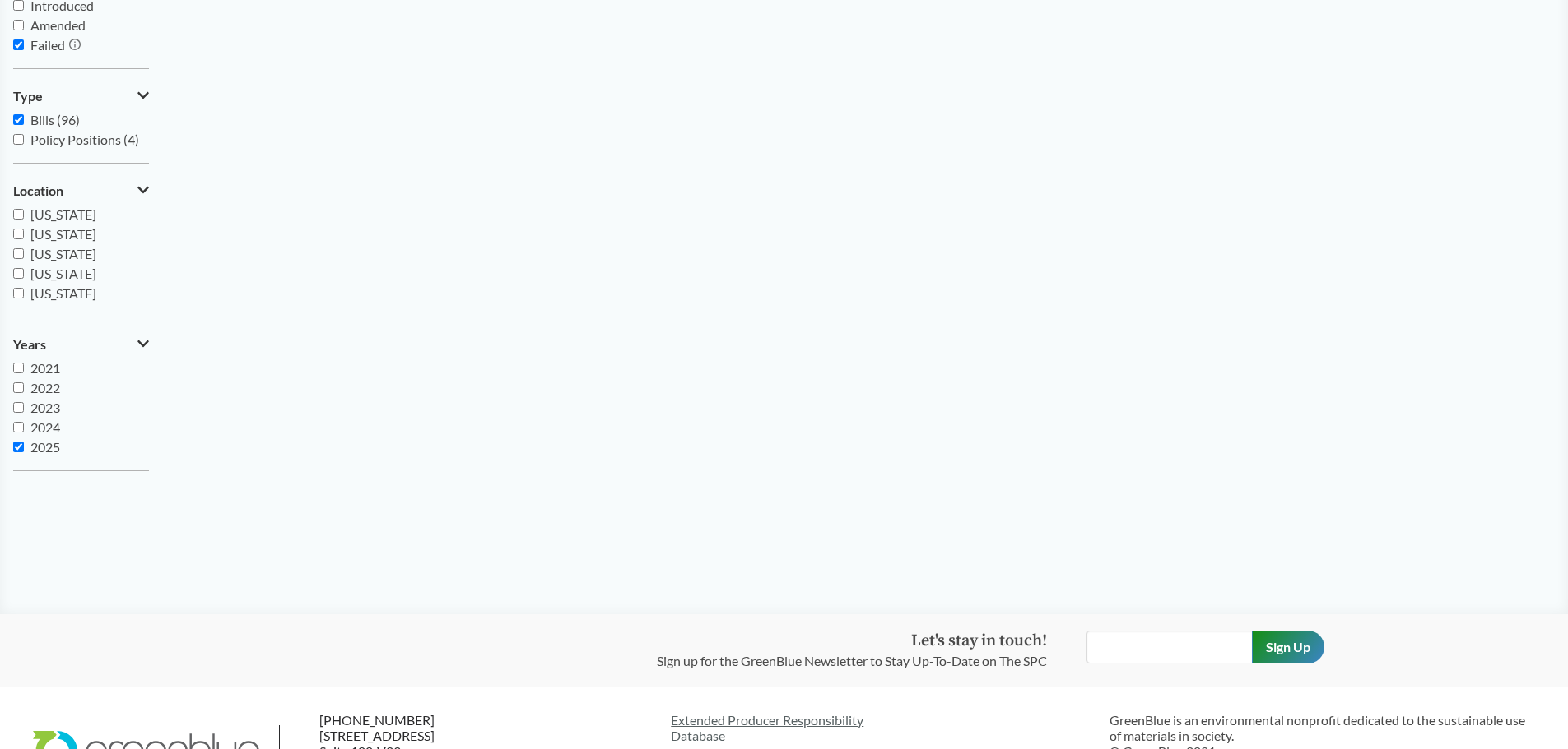
scroll to position [298, 0]
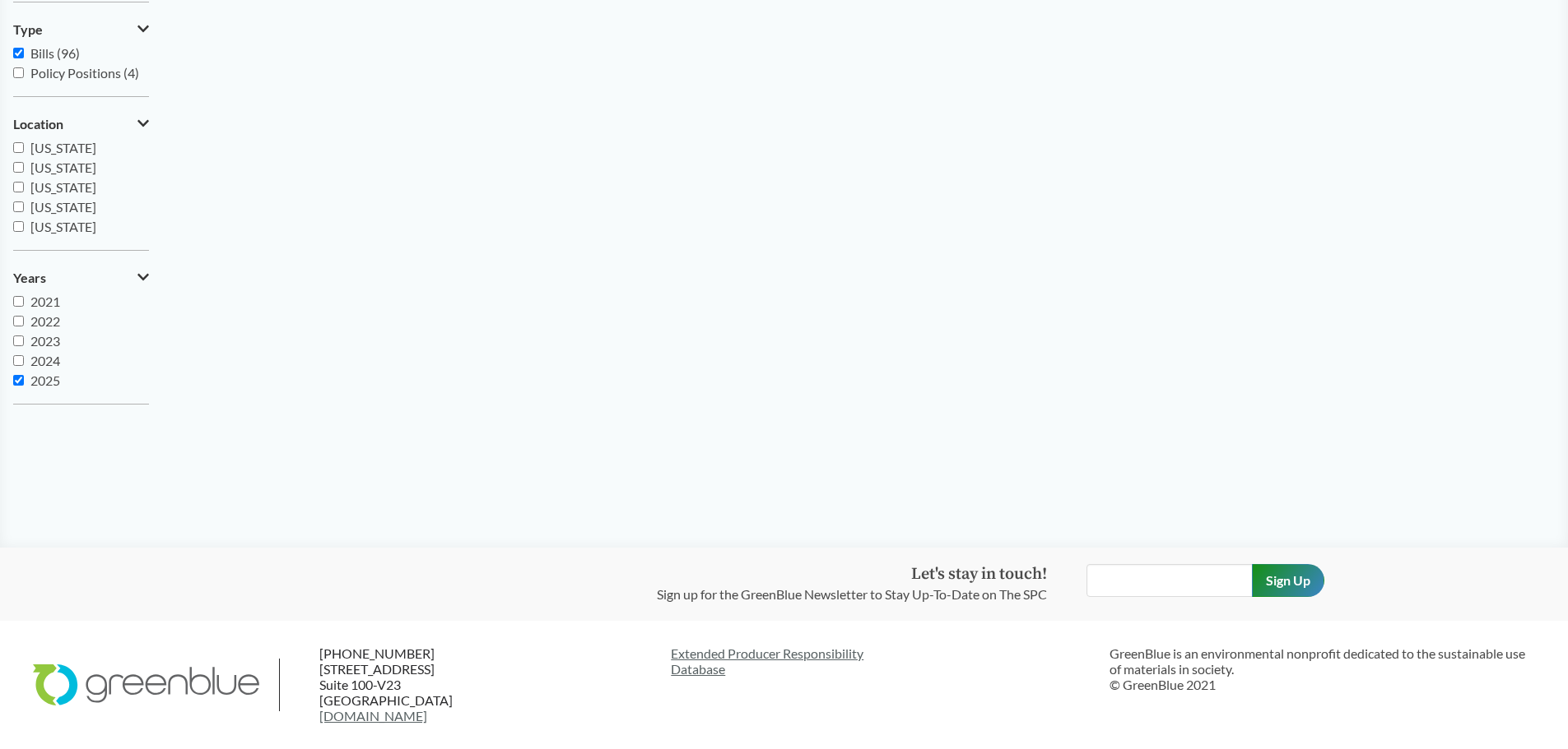
click at [17, 358] on input "2024" at bounding box center [18, 360] width 10 height 10
checkbox input "true"
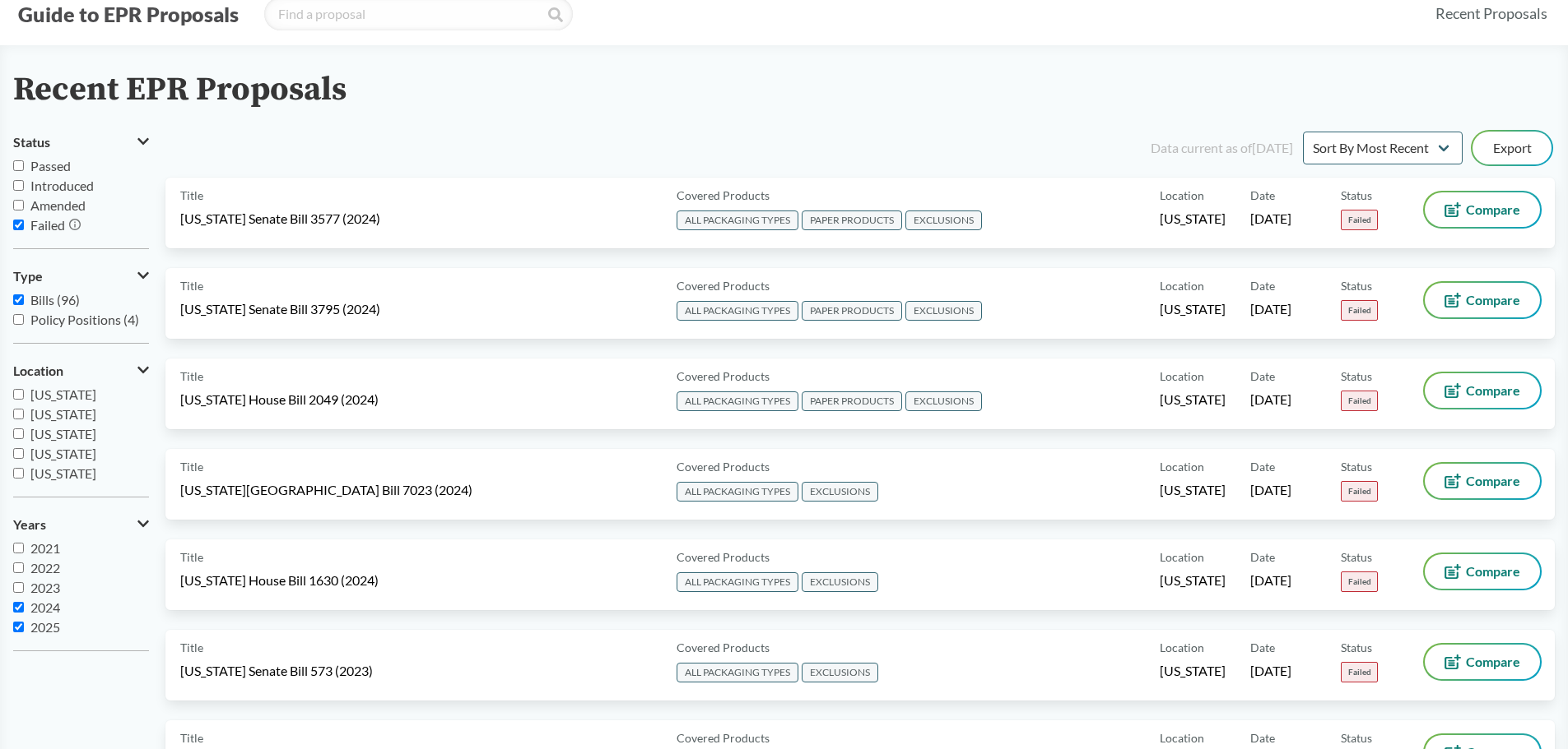
scroll to position [133, 0]
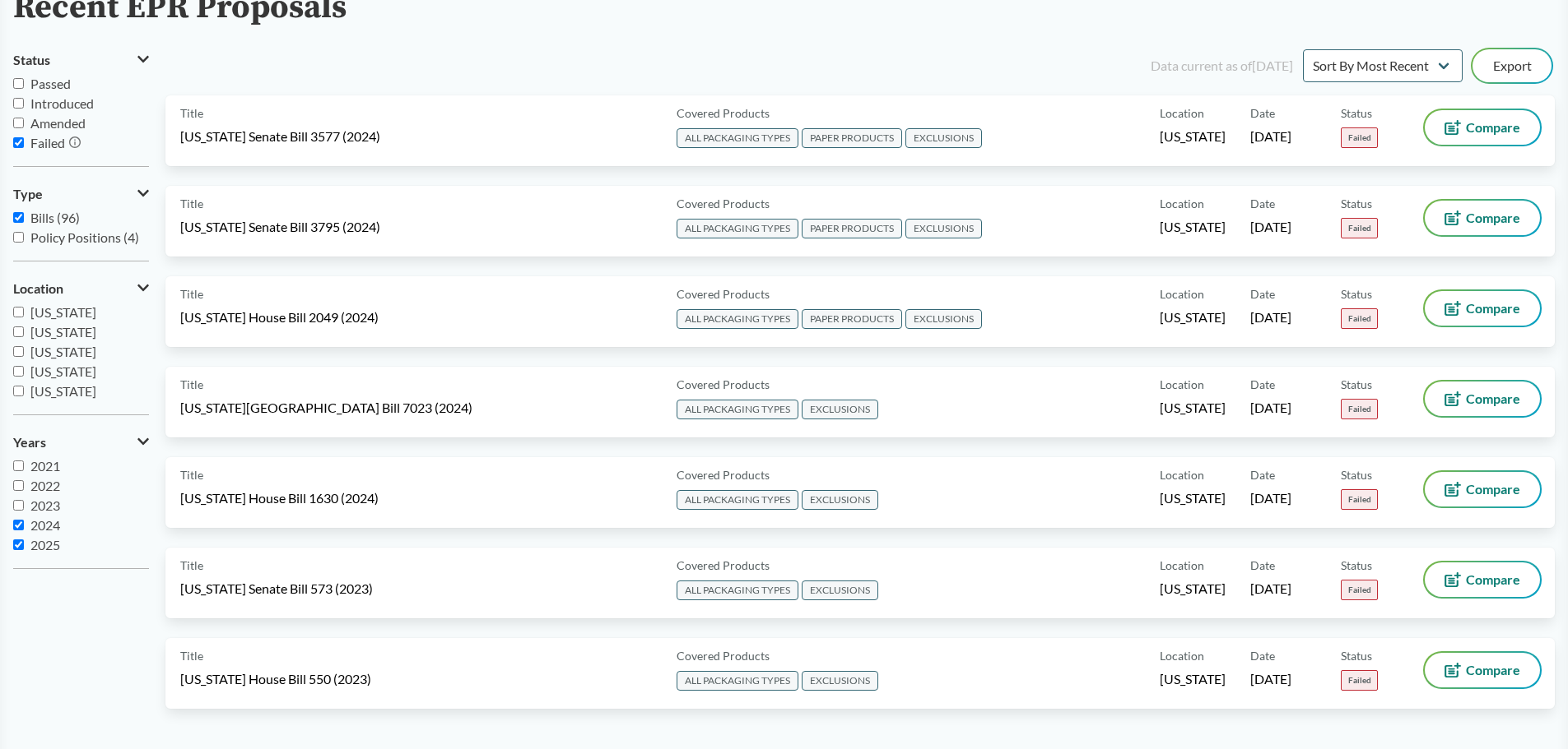
click at [16, 547] on input "2025" at bounding box center [18, 545] width 10 height 10
checkbox input "false"
click at [16, 504] on input "2023" at bounding box center [18, 505] width 10 height 10
checkbox input "true"
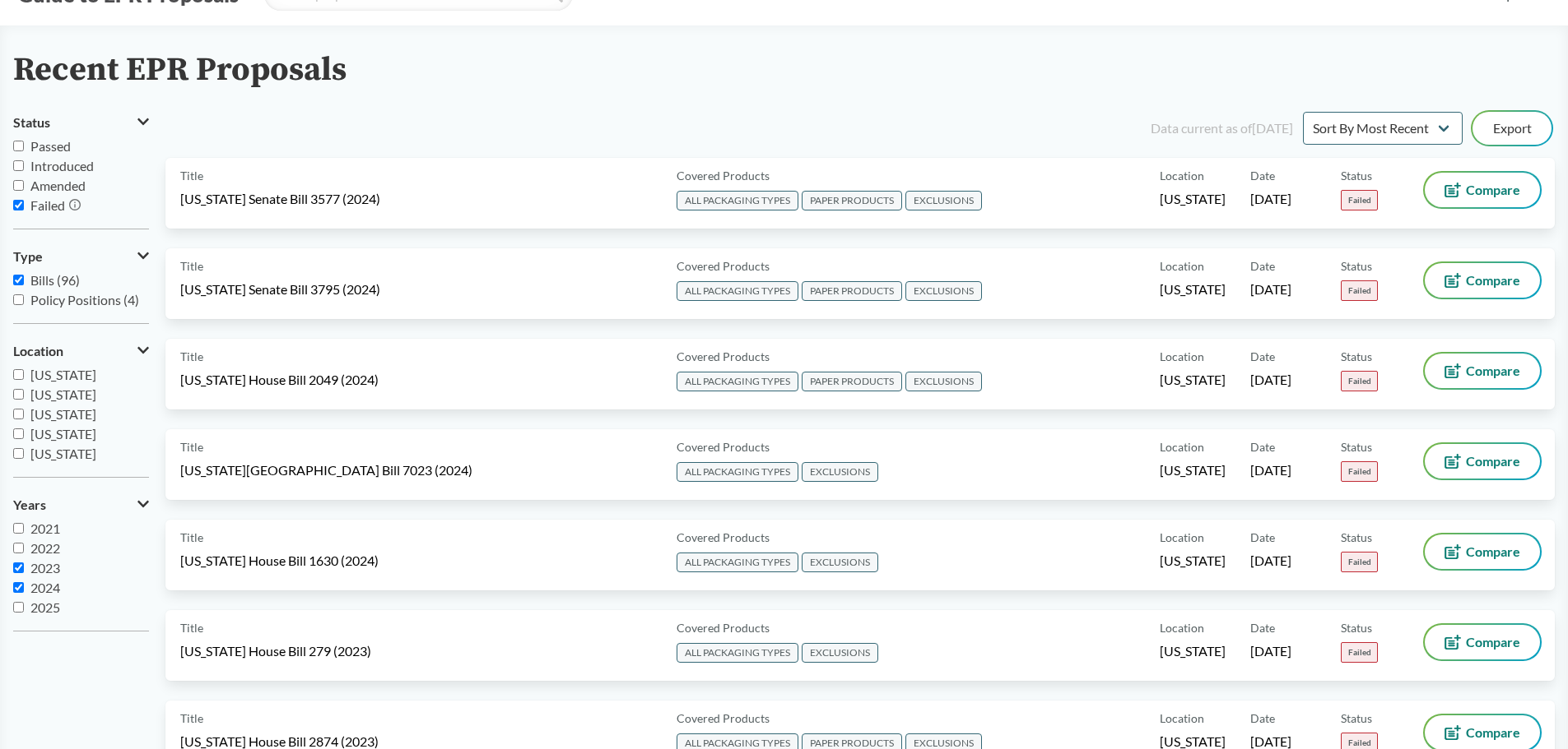
scroll to position [0, 0]
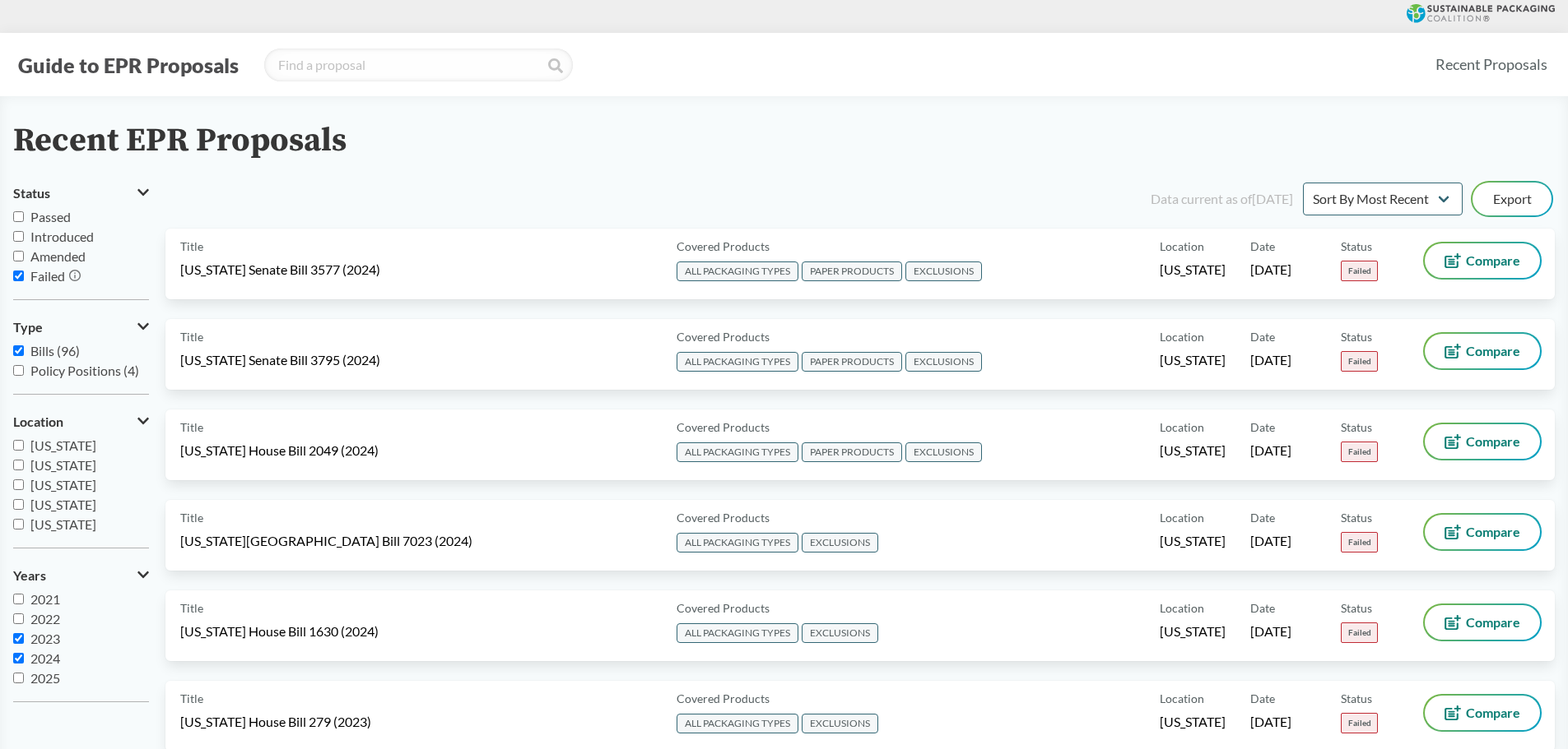
click at [18, 621] on input "2022" at bounding box center [18, 619] width 10 height 10
checkbox input "true"
click at [17, 651] on label "2024" at bounding box center [81, 659] width 136 height 20
click at [17, 653] on input "2024" at bounding box center [18, 658] width 10 height 10
checkbox input "false"
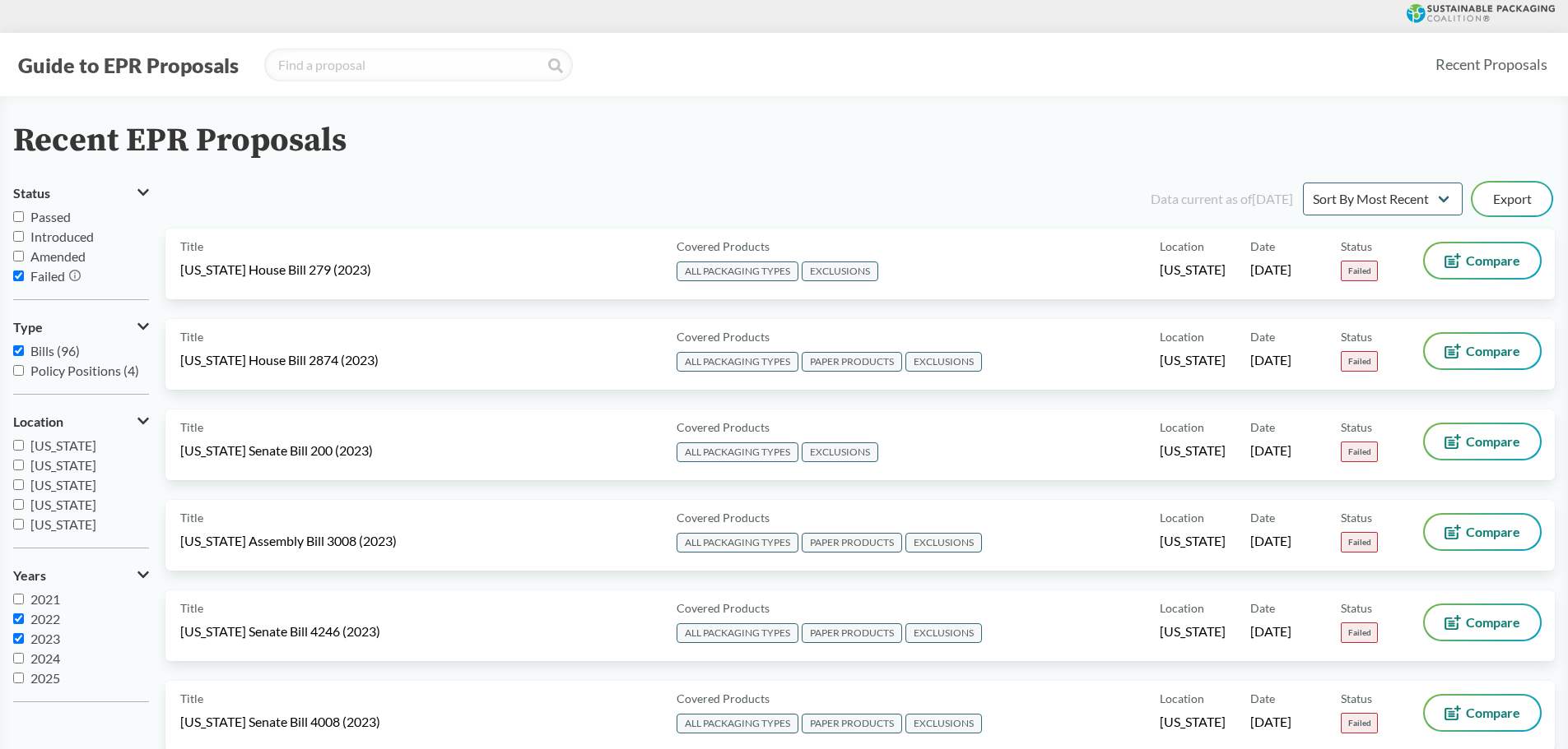
click at [18, 636] on input "2023" at bounding box center [18, 638] width 10 height 10
checkbox input "false"
